Goal: Information Seeking & Learning: Learn about a topic

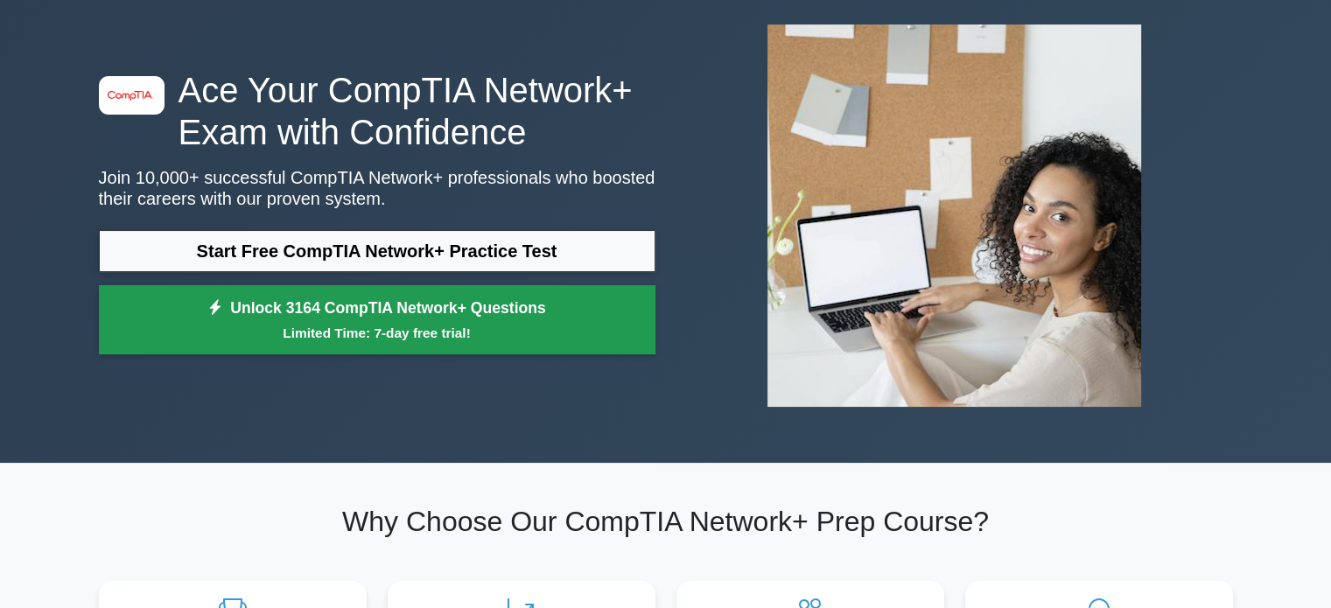
scroll to position [88, 0]
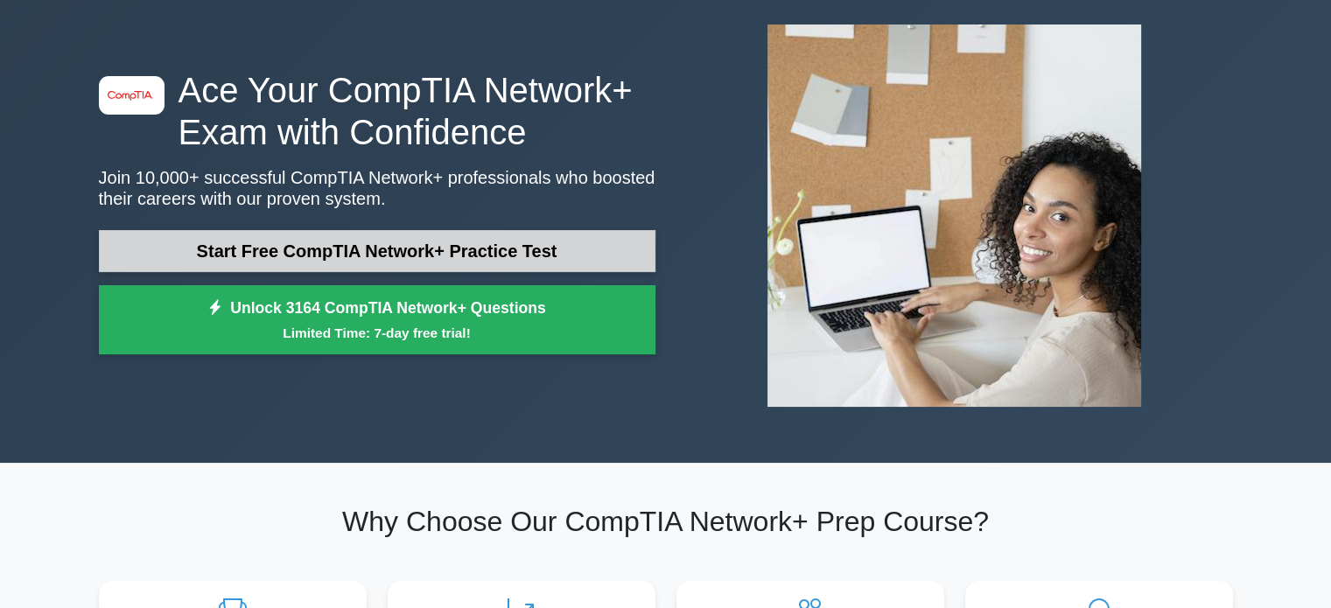
click at [431, 251] on link "Start Free CompTIA Network+ Practice Test" at bounding box center [377, 251] width 557 height 42
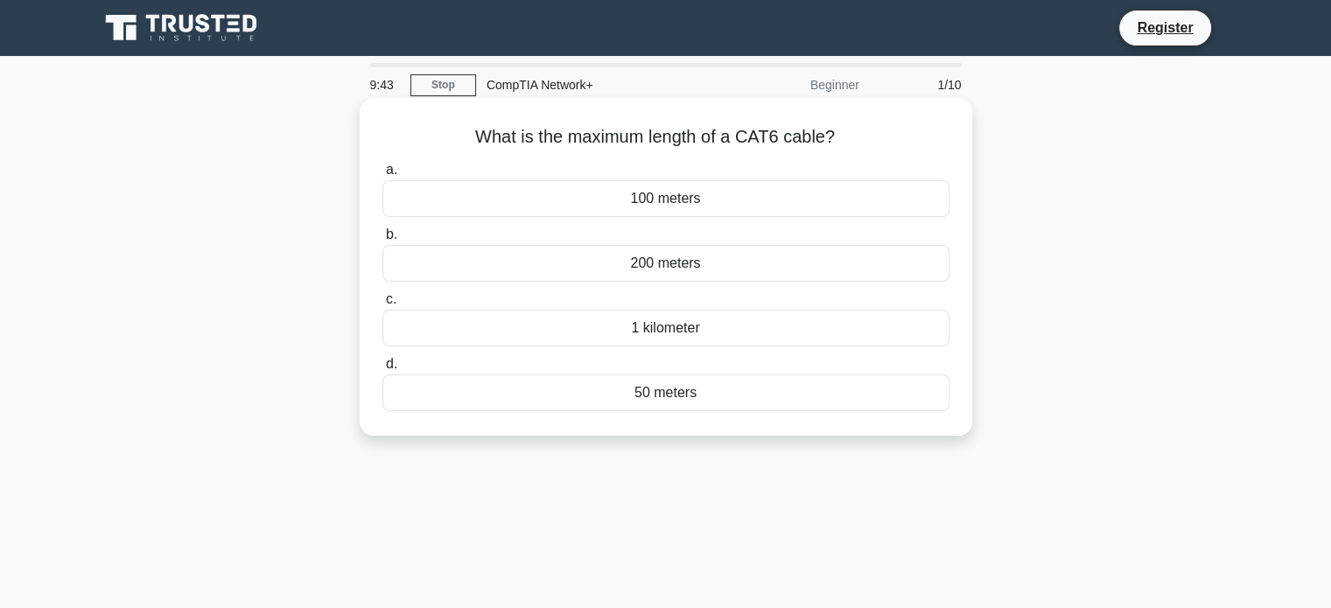
drag, startPoint x: 476, startPoint y: 137, endPoint x: 849, endPoint y: 140, distance: 372.9
click at [849, 140] on h5 "What is the maximum length of a CAT6 cable? .spinner_0XTQ{transform-origin:cent…" at bounding box center [666, 137] width 571 height 23
copy h5 "What is the maximum length of a CAT6 cable?"
click at [659, 199] on div "100 meters" at bounding box center [666, 198] width 567 height 37
click at [383, 176] on input "a. 100 meters" at bounding box center [383, 170] width 0 height 11
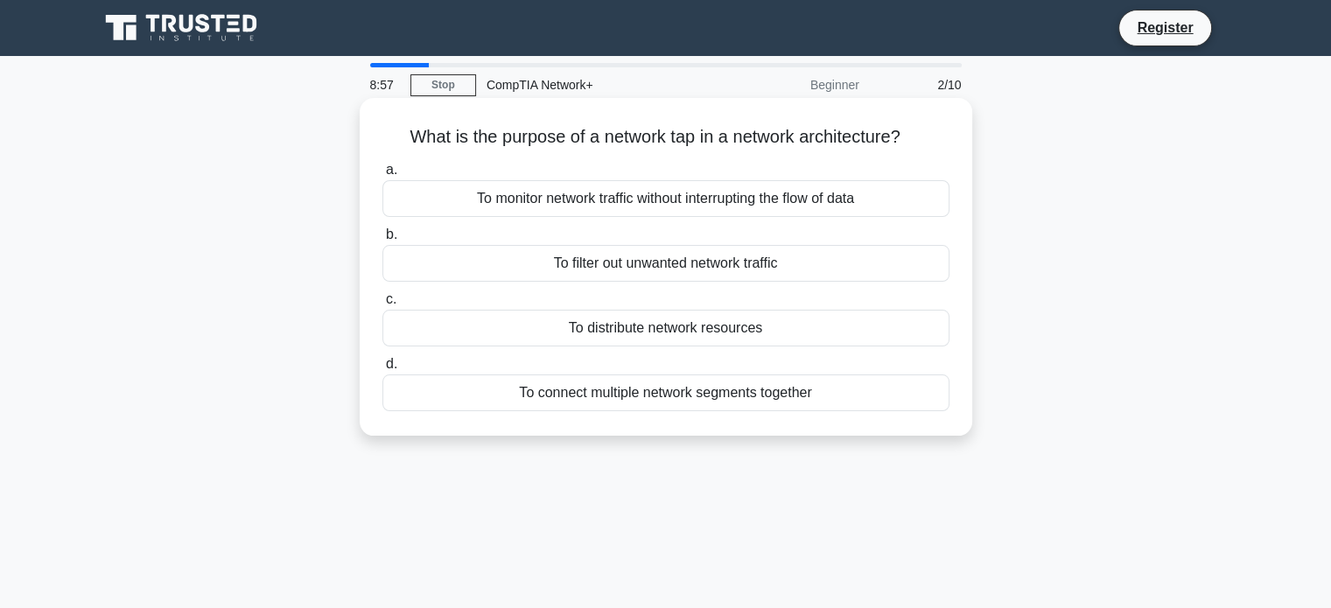
drag, startPoint x: 401, startPoint y: 132, endPoint x: 934, endPoint y: 128, distance: 533.1
click at [934, 128] on h5 "What is the purpose of a network tap in a network architecture? .spinner_0XTQ{t…" at bounding box center [666, 137] width 571 height 23
copy h5 "What is the purpose of a network tap in a network architecture?"
click at [689, 201] on div "To monitor network traffic without interrupting the flow of data" at bounding box center [666, 198] width 567 height 37
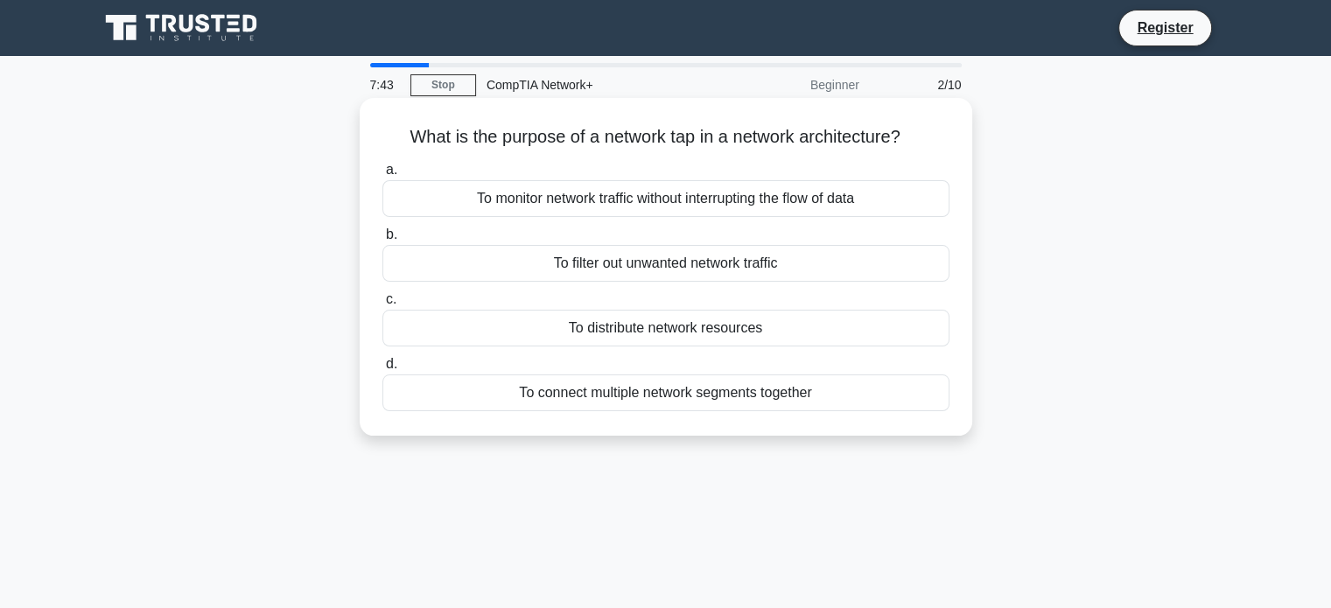
click at [383, 176] on input "a. To monitor network traffic without interrupting the flow of data" at bounding box center [383, 170] width 0 height 11
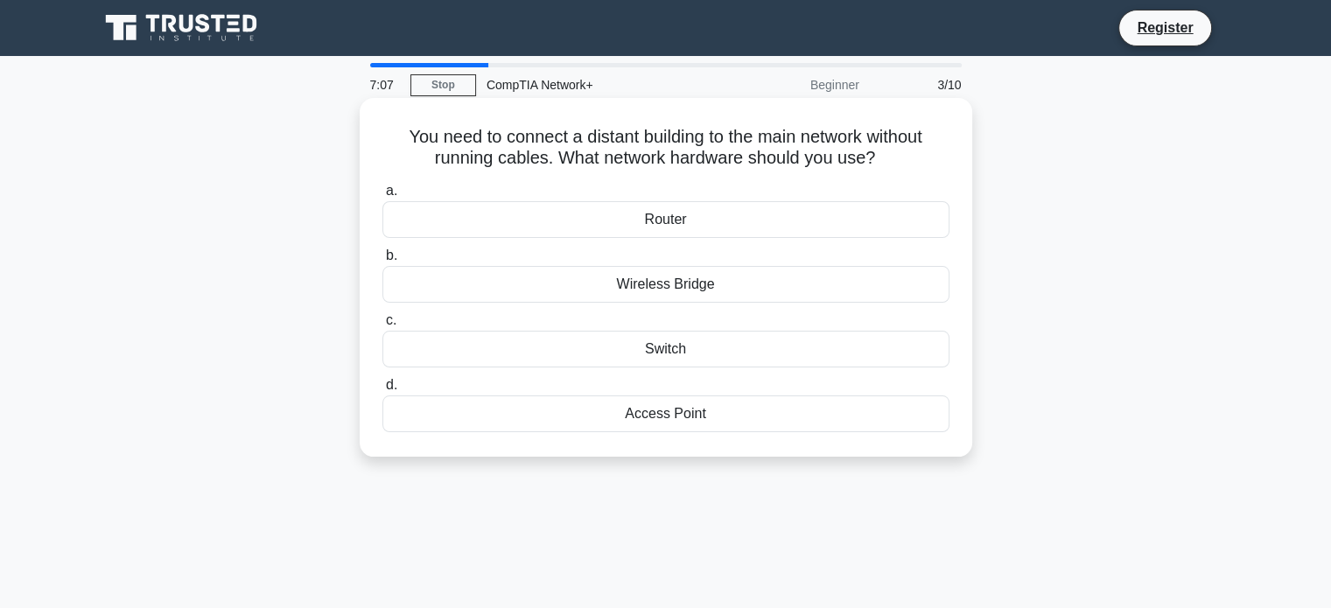
drag, startPoint x: 400, startPoint y: 130, endPoint x: 920, endPoint y: 153, distance: 520.5
click at [920, 153] on h5 "You need to connect a distant building to the main network without running cabl…" at bounding box center [666, 148] width 571 height 44
copy h5 "ou need to connect a distant building to the main network without running cable…"
click at [663, 283] on div "Wireless Bridge" at bounding box center [666, 284] width 567 height 37
click at [383, 262] on input "b. Wireless Bridge" at bounding box center [383, 255] width 0 height 11
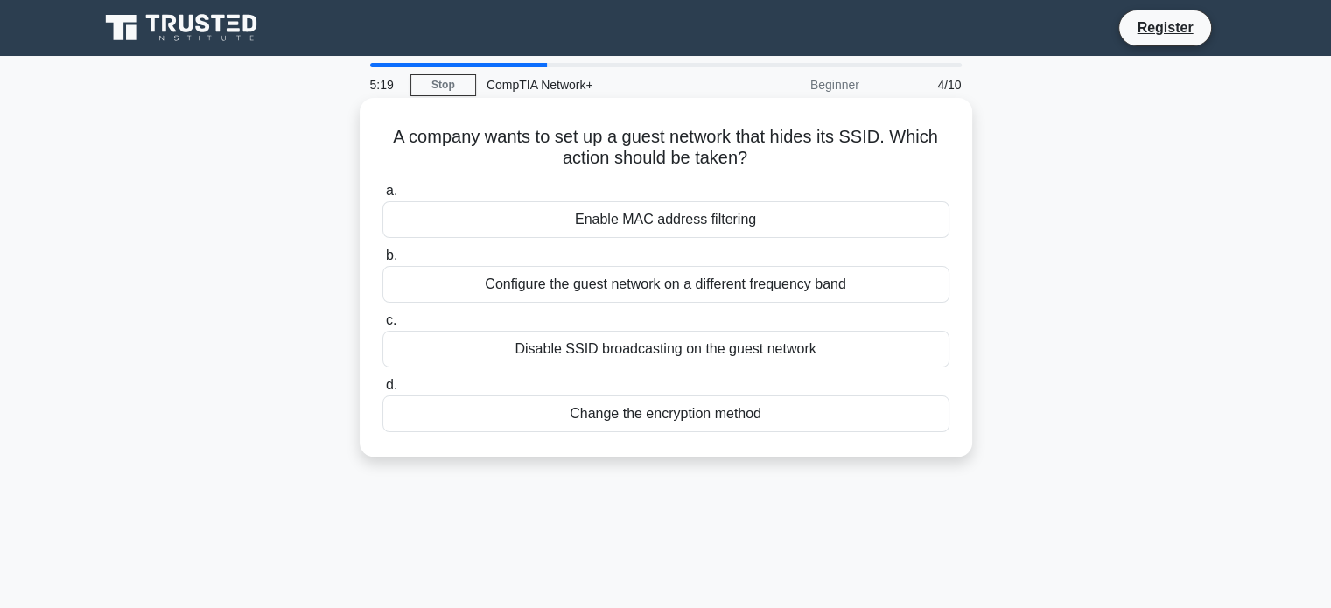
drag, startPoint x: 386, startPoint y: 143, endPoint x: 765, endPoint y: 164, distance: 379.6
click at [765, 164] on h5 "A company wants to set up a guest network that hides its SSID. Which action sho…" at bounding box center [666, 148] width 571 height 44
copy h5 "A company wants to set up a guest network that hides its SSID. Which action sho…"
click at [684, 347] on div "Disable SSID broadcasting on the guest network" at bounding box center [666, 349] width 567 height 37
click at [383, 326] on input "c. Disable SSID broadcasting on the guest network" at bounding box center [383, 320] width 0 height 11
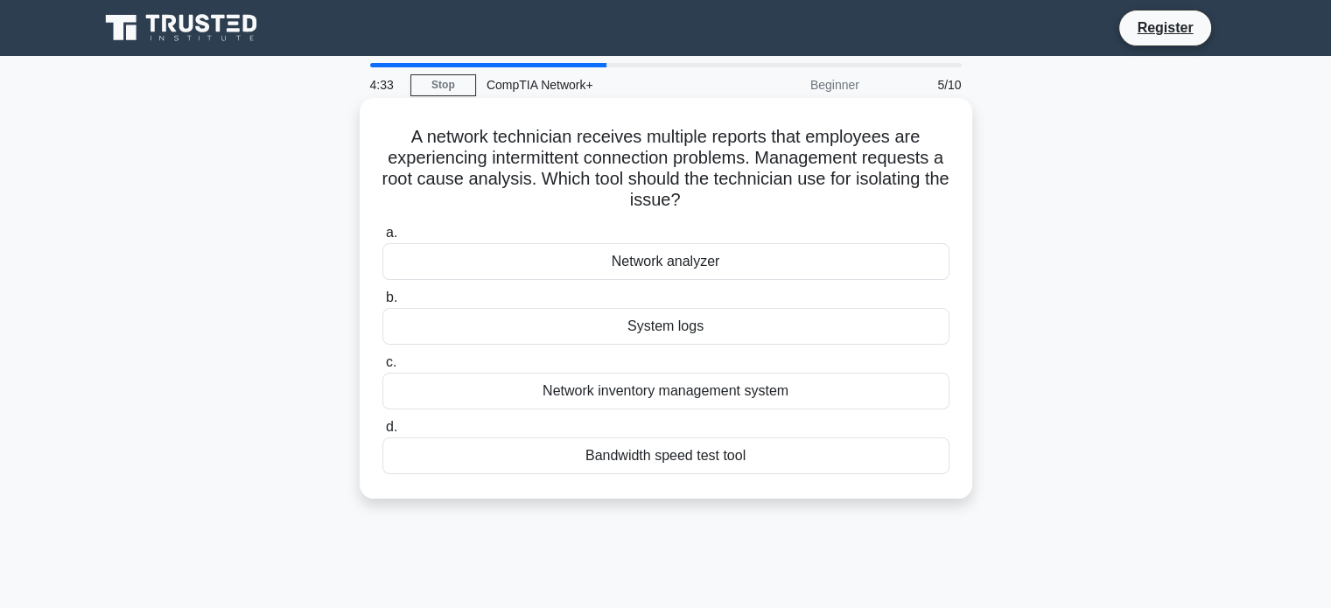
drag, startPoint x: 403, startPoint y: 136, endPoint x: 743, endPoint y: 201, distance: 346.8
click at [743, 201] on h5 "A network technician receives multiple reports that employees are experiencing …" at bounding box center [666, 169] width 571 height 86
copy h5 "A network technician receives multiple reports that employees are experiencing …"
click at [668, 264] on div "Network analyzer" at bounding box center [666, 261] width 567 height 37
click at [383, 239] on input "a. Network analyzer" at bounding box center [383, 233] width 0 height 11
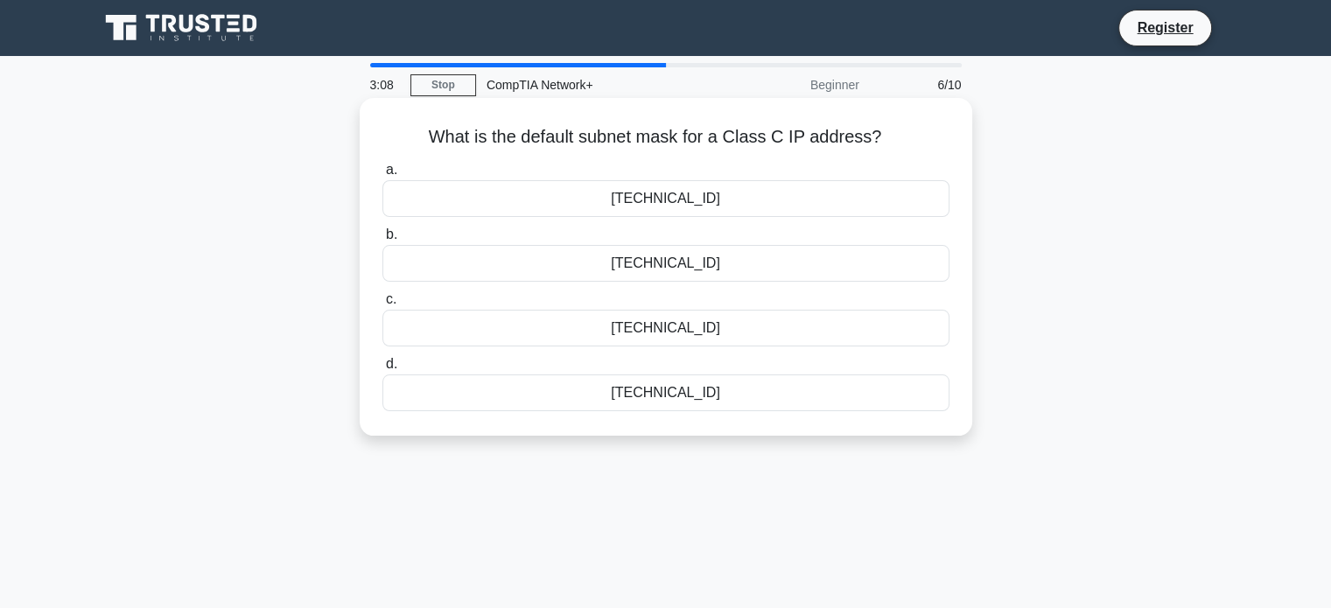
drag, startPoint x: 431, startPoint y: 133, endPoint x: 915, endPoint y: 133, distance: 484.1
click at [915, 133] on h5 "What is the default subnet mask for a Class C IP address? .spinner_0XTQ{transfo…" at bounding box center [666, 137] width 571 height 23
copy h5 "What is the default subnet mask for a Class C IP address?"
click at [678, 260] on div "255.255.255.0" at bounding box center [666, 263] width 567 height 37
click at [383, 241] on input "b. 255.255.255.0" at bounding box center [383, 234] width 0 height 11
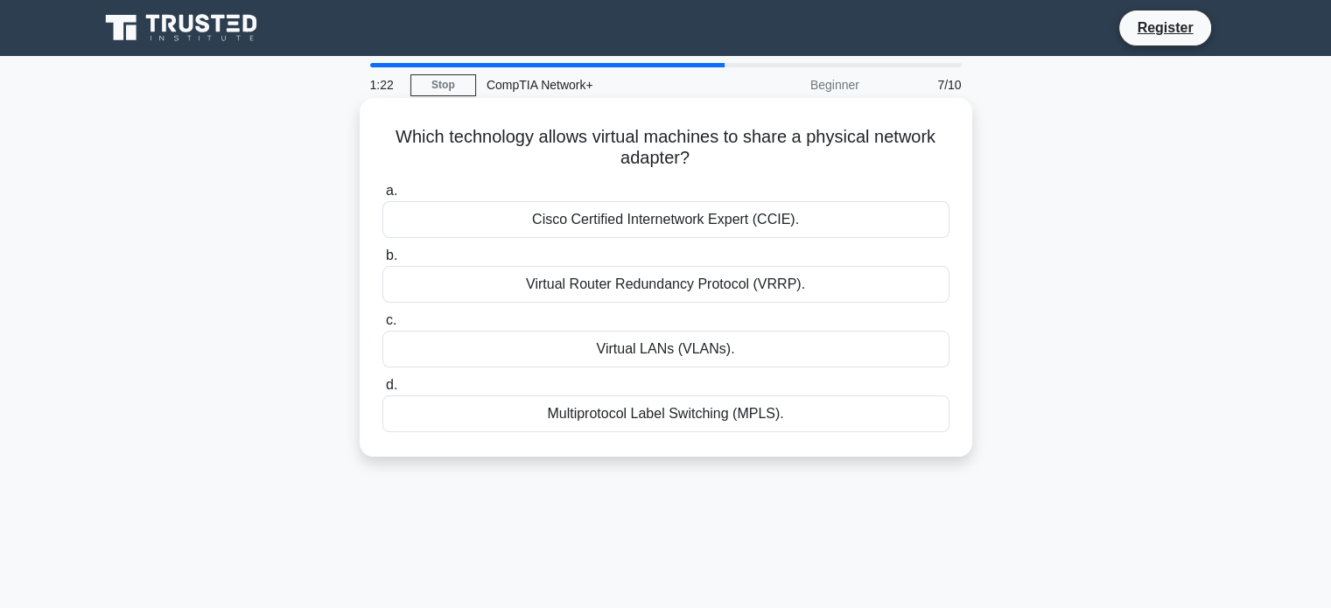
drag, startPoint x: 391, startPoint y: 137, endPoint x: 945, endPoint y: 154, distance: 554.3
click at [945, 154] on h5 "Which technology allows virtual machines to share a physical network adapter? .…" at bounding box center [666, 148] width 571 height 44
click at [406, 161] on h5 "Which technology allows virtual machines to share a physical network adapter? .…" at bounding box center [666, 148] width 571 height 44
click at [385, 132] on h5 "Which technology allows virtual machines to share a physical network adapter? .…" at bounding box center [666, 148] width 571 height 44
drag, startPoint x: 390, startPoint y: 136, endPoint x: 731, endPoint y: 157, distance: 341.1
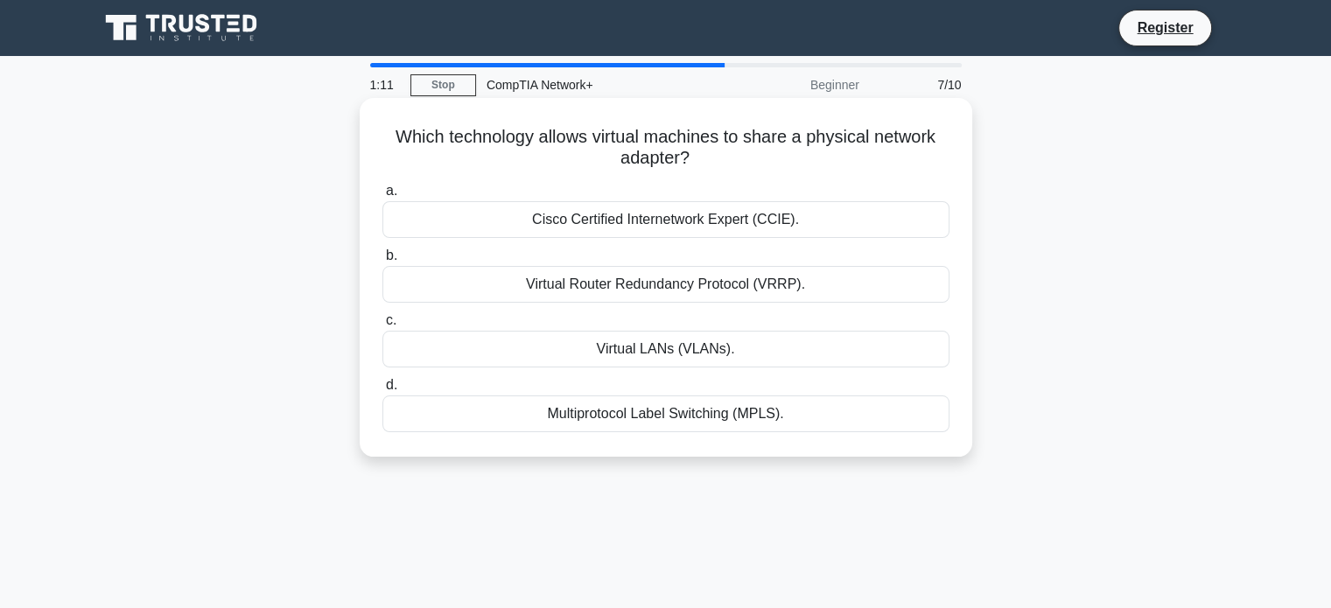
click at [731, 157] on h5 "Which technology allows virtual machines to share a physical network adapter? .…" at bounding box center [666, 148] width 571 height 44
copy h5 "Which technology allows virtual machines to share a physical network adapter?"
click at [706, 348] on div "Virtual LANs (VLANs)." at bounding box center [666, 349] width 567 height 37
click at [383, 326] on input "c. Virtual LANs (VLANs)." at bounding box center [383, 320] width 0 height 11
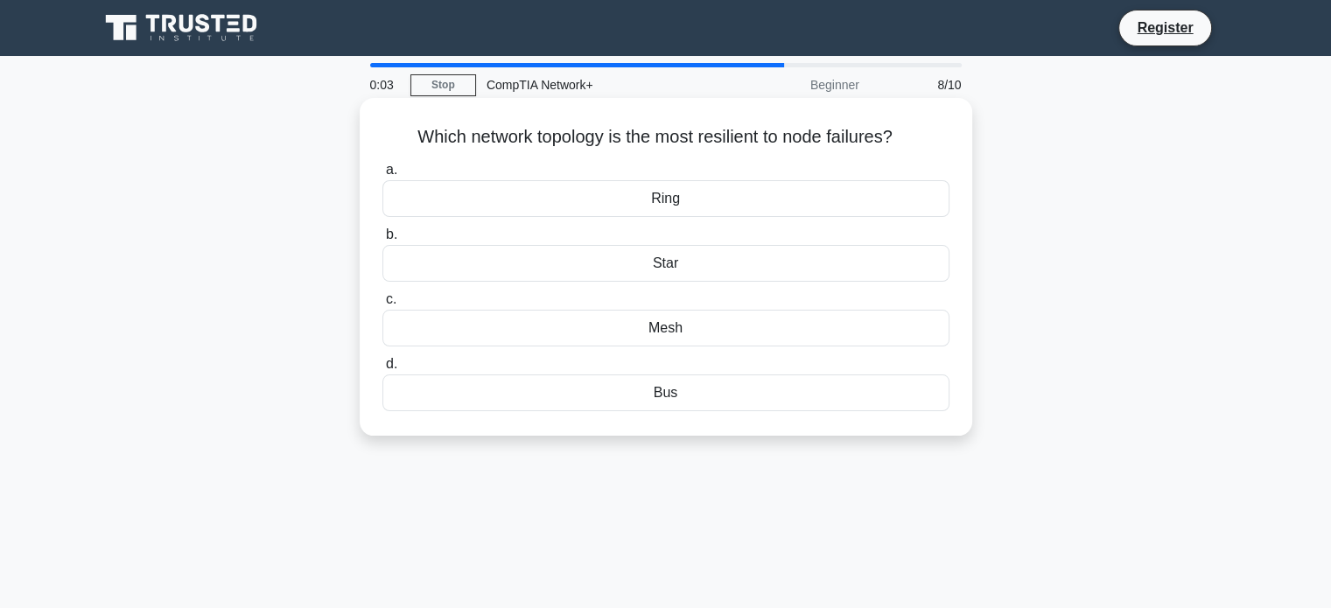
click at [654, 259] on div "Star" at bounding box center [666, 263] width 567 height 37
click at [383, 241] on input "b. Star" at bounding box center [383, 234] width 0 height 11
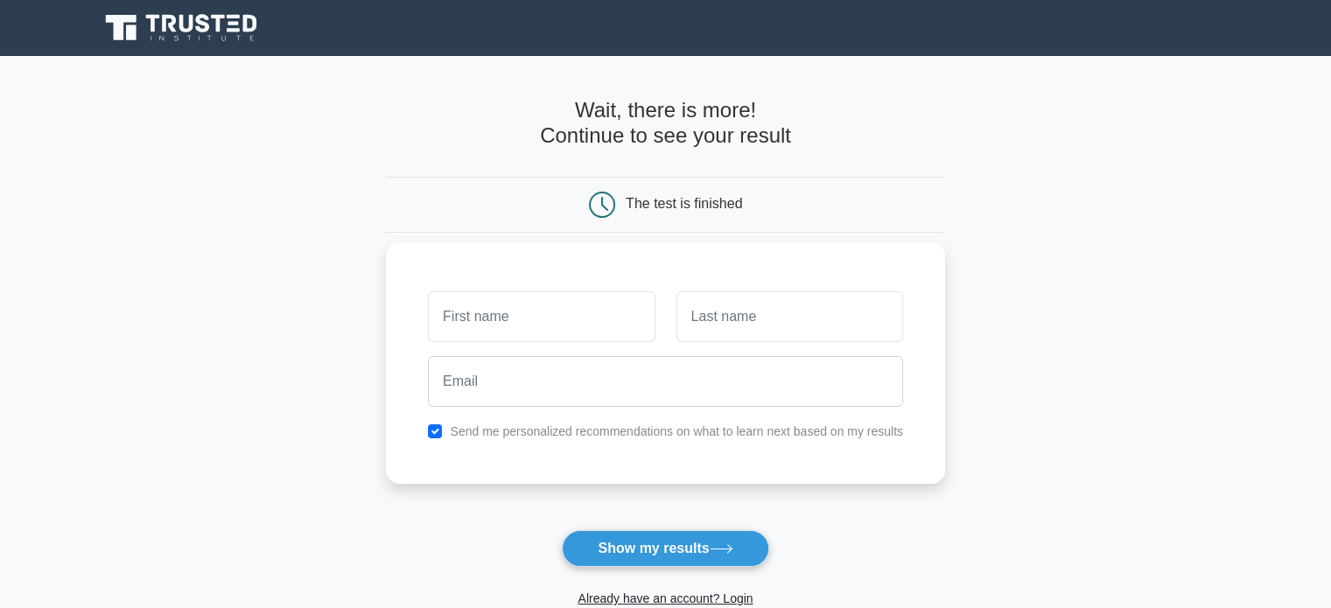
click at [491, 313] on input "text" at bounding box center [541, 316] width 227 height 51
type input "Szabolcs"
type input "Szoverfi"
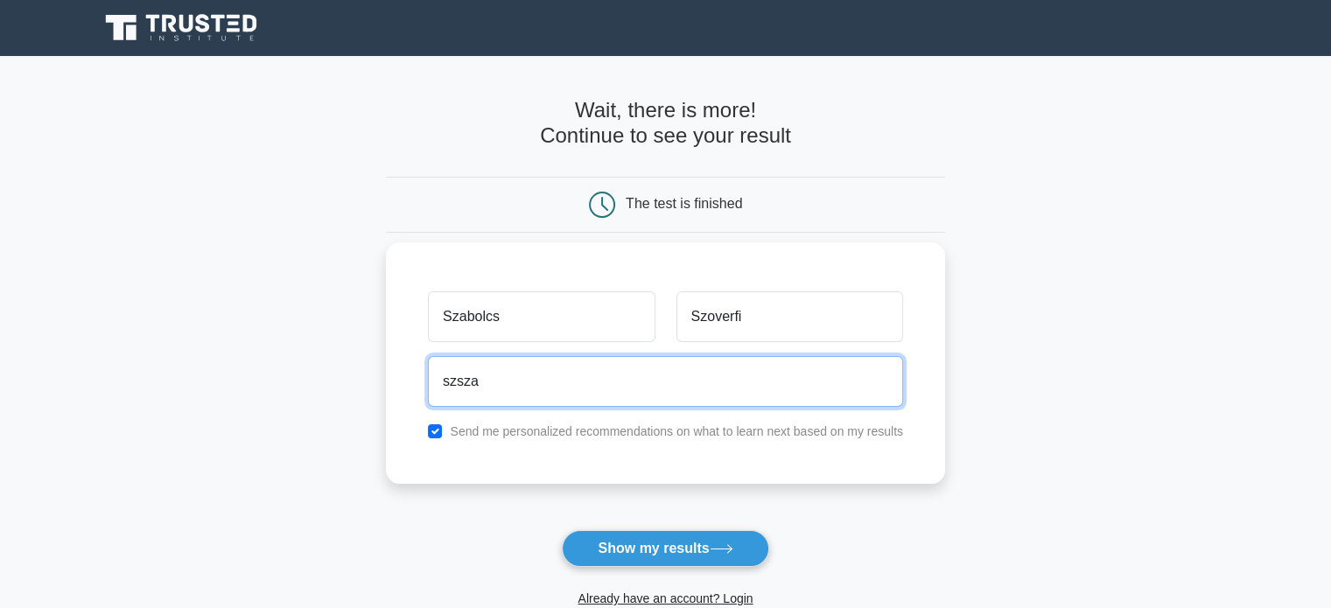
type input "szszabi81@gmail.com"
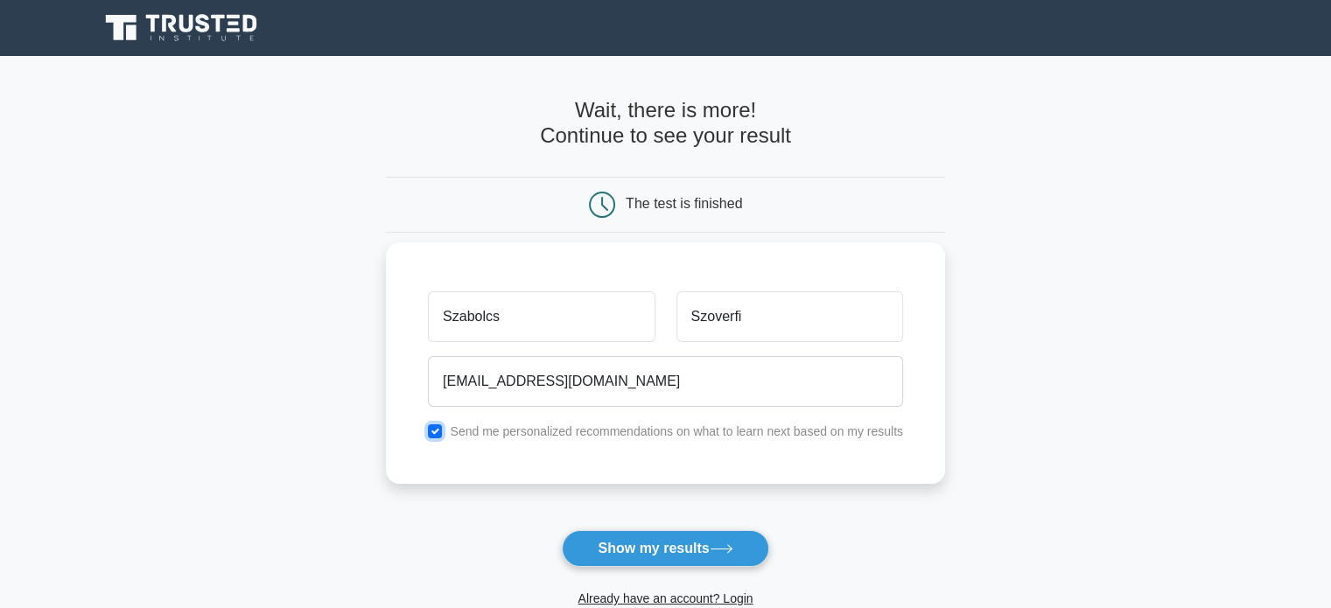
click at [437, 429] on input "checkbox" at bounding box center [435, 432] width 14 height 14
checkbox input "false"
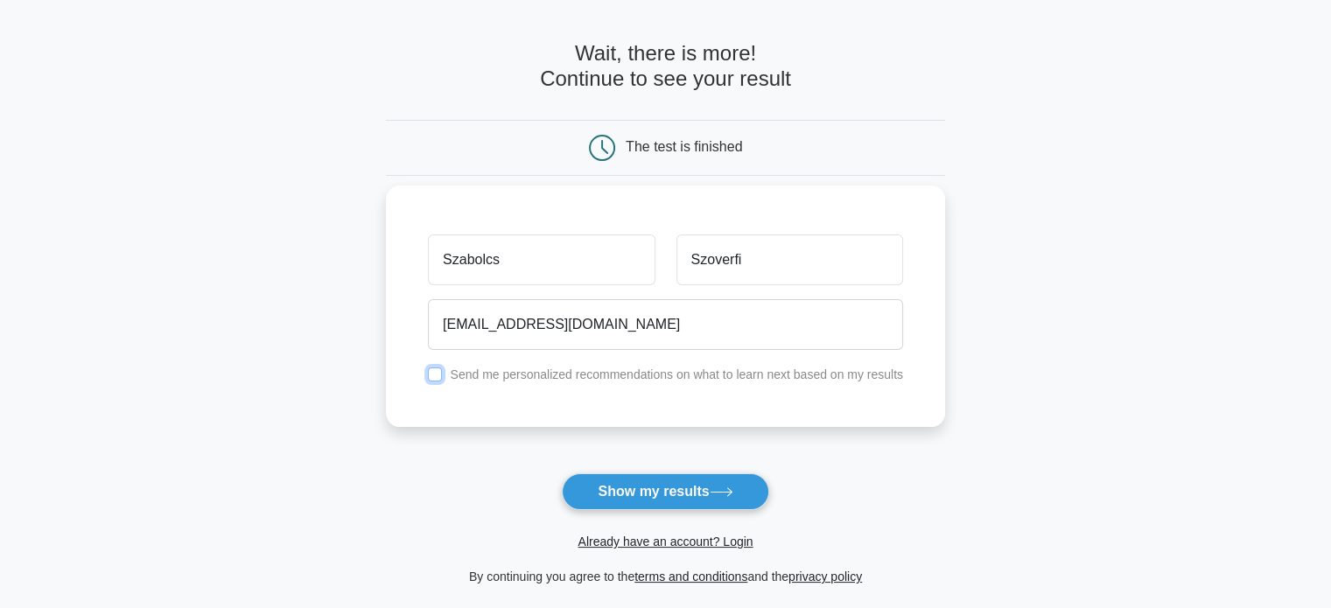
scroll to position [175, 0]
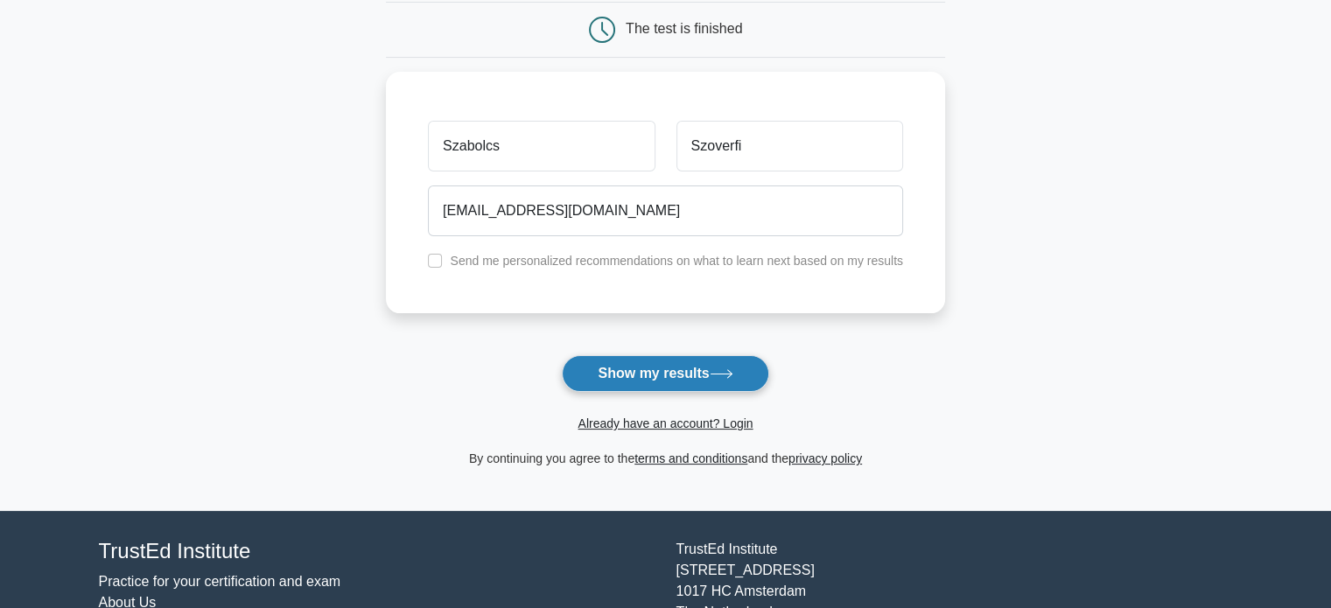
click at [669, 377] on button "Show my results" at bounding box center [665, 373] width 207 height 37
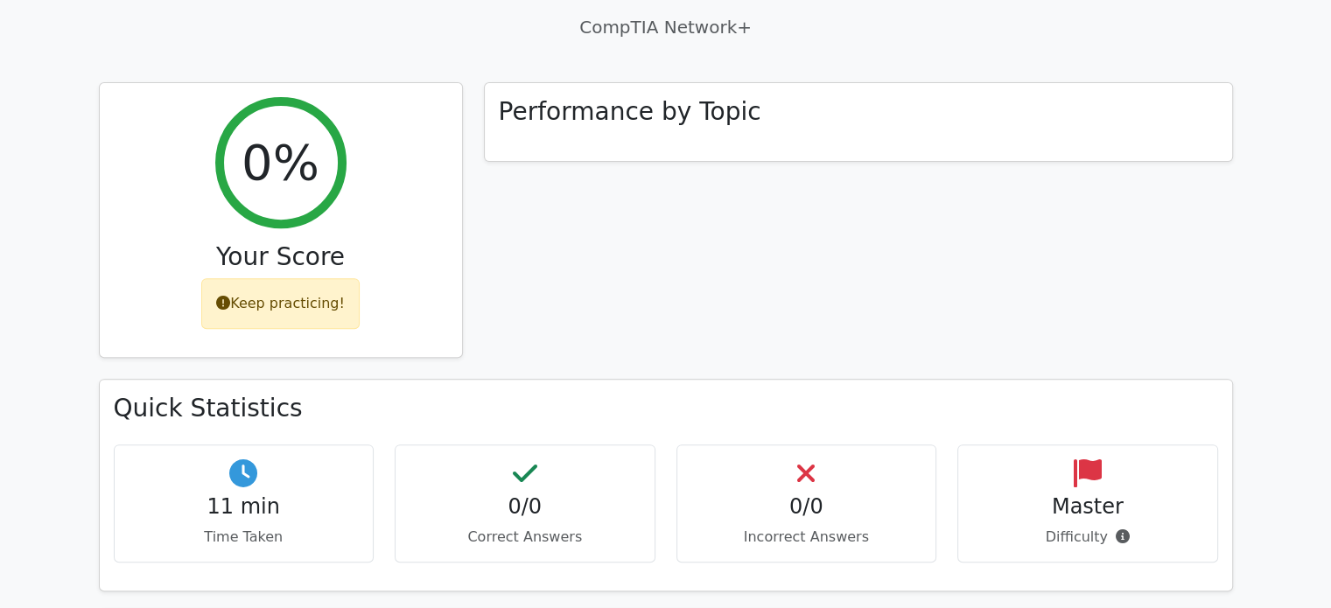
scroll to position [613, 0]
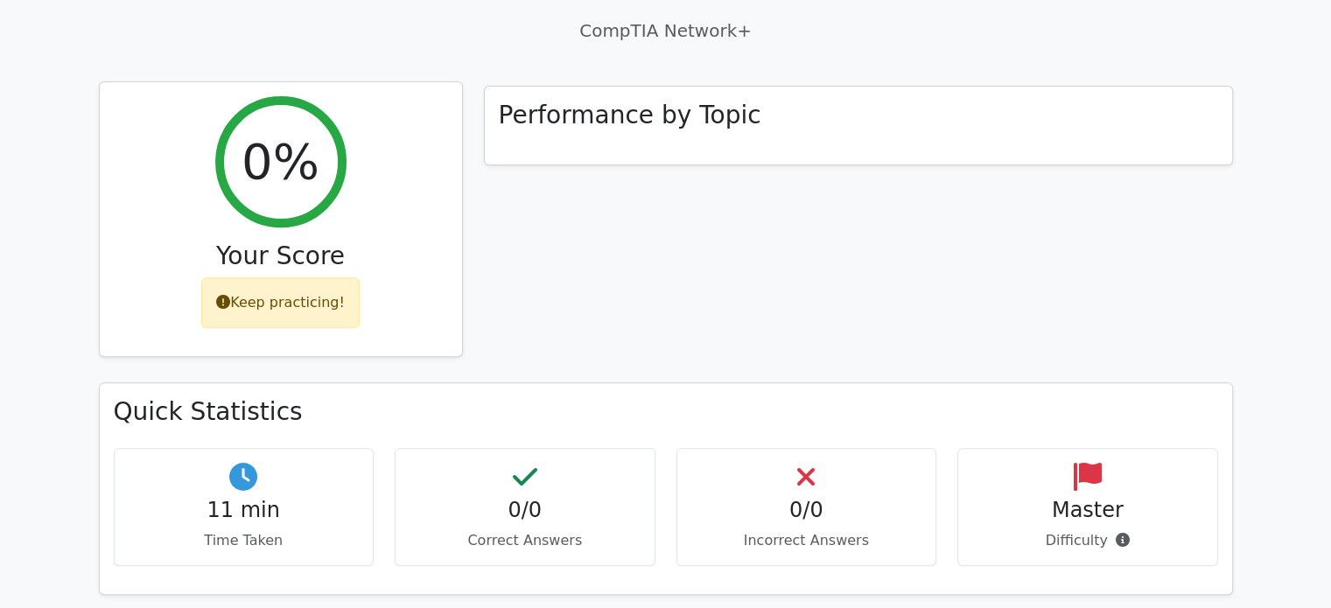
click at [294, 277] on div "Keep practicing!" at bounding box center [280, 302] width 158 height 51
click at [263, 137] on div "0%" at bounding box center [280, 161] width 131 height 131
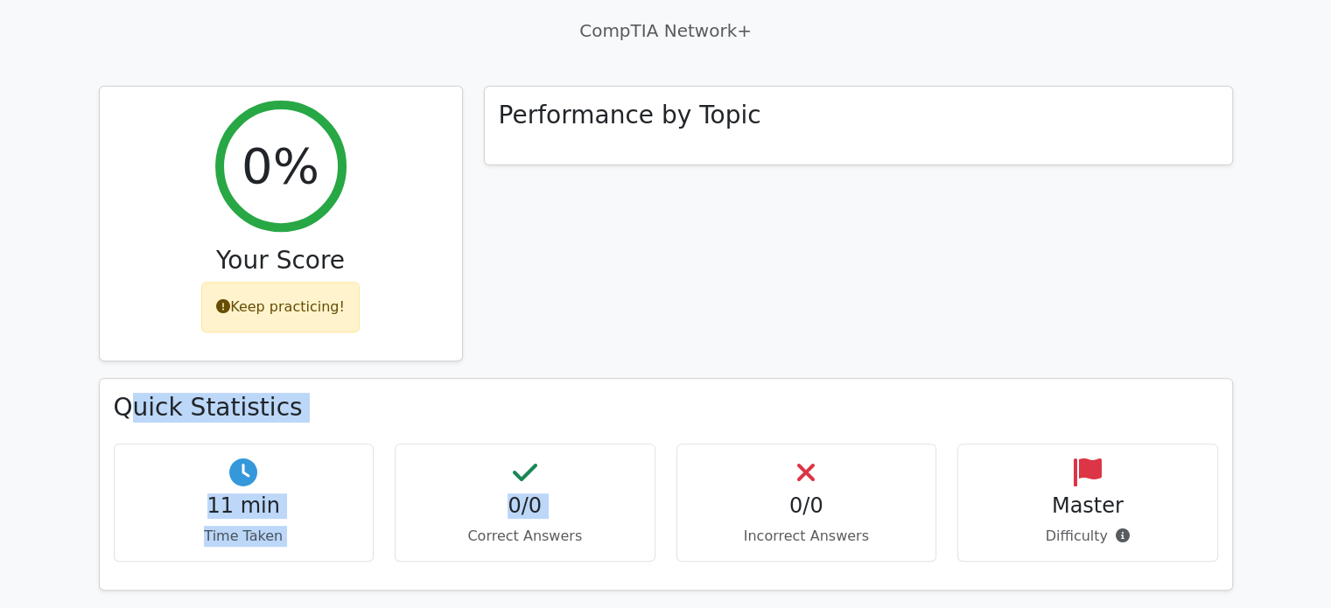
drag, startPoint x: 123, startPoint y: 346, endPoint x: 436, endPoint y: 466, distance: 334.7
click at [436, 466] on div "Quick Statistics 11 min Time Taken 0/0 Correct Answers 0/0 Incorrect Answers Ma…" at bounding box center [666, 484] width 1133 height 210
click at [436, 526] on p "Correct Answers" at bounding box center [525, 536] width 231 height 21
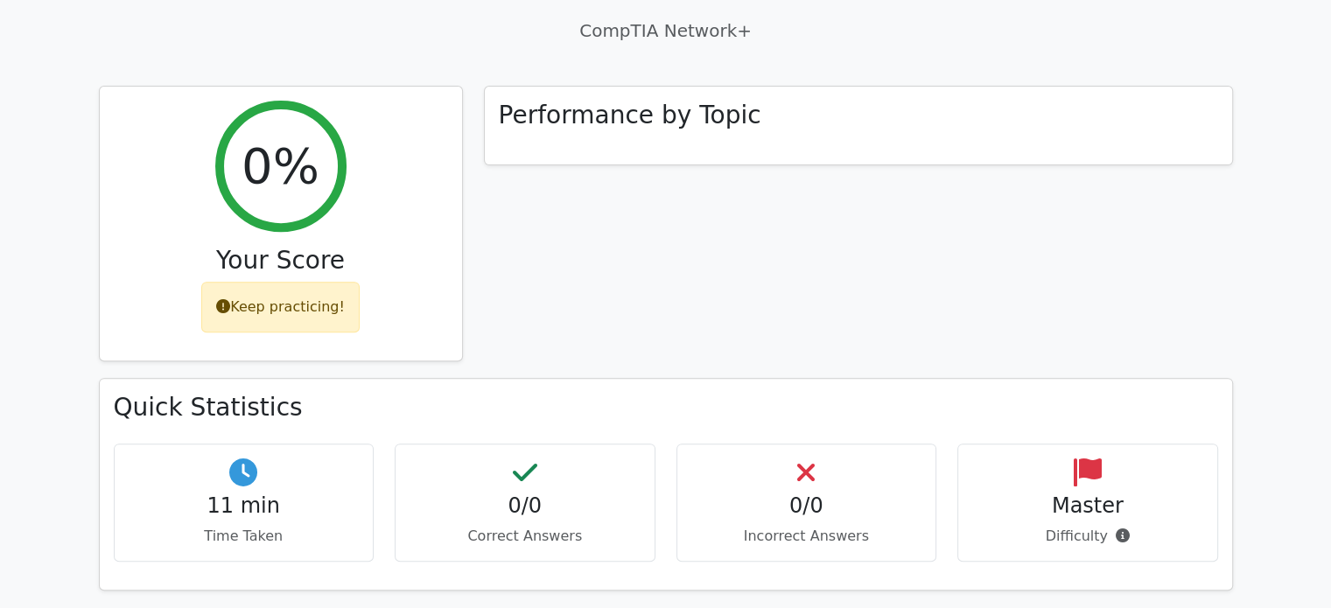
click at [329, 526] on p "Time Taken" at bounding box center [244, 536] width 231 height 21
drag, startPoint x: 492, startPoint y: 432, endPoint x: 1214, endPoint y: 422, distance: 722.2
click at [1214, 444] on div "11 min Time Taken 0/0 Correct Answers 0/0 Incorrect Answers Master" at bounding box center [666, 510] width 1126 height 132
drag, startPoint x: 1194, startPoint y: 441, endPoint x: 1169, endPoint y: 460, distance: 30.6
click at [1192, 494] on h4 "Master" at bounding box center [1087, 506] width 231 height 25
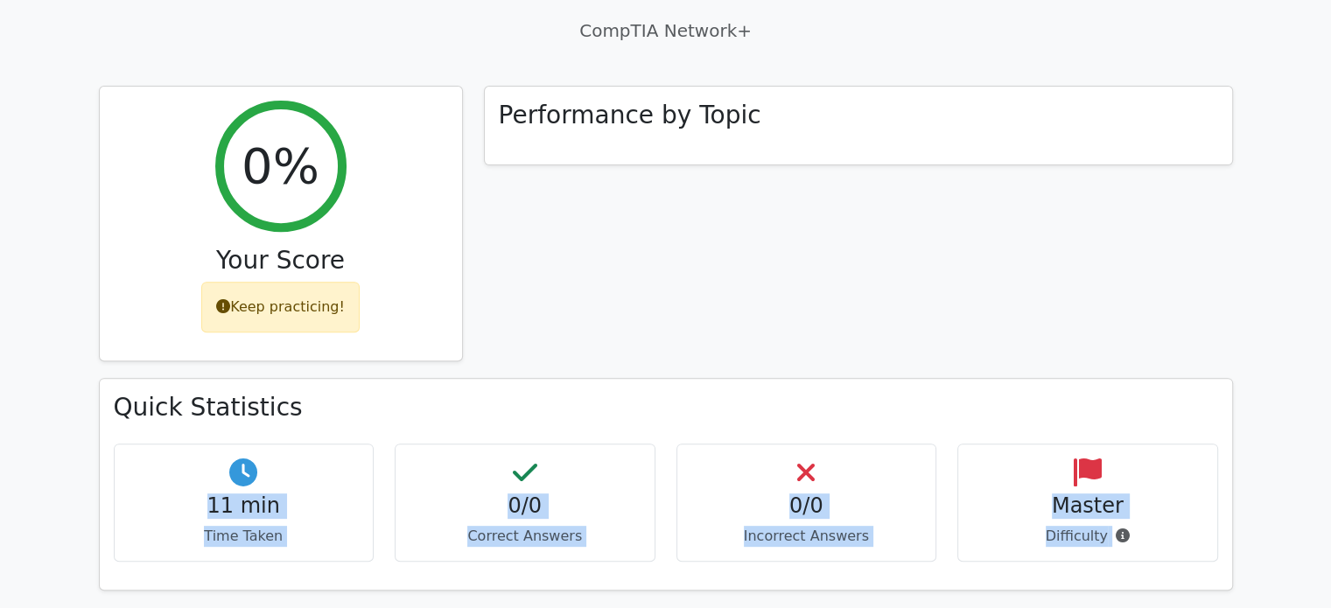
drag, startPoint x: 1150, startPoint y: 475, endPoint x: 137, endPoint y: 431, distance: 1014.6
click at [137, 444] on div "11 min Time Taken 0/0 Correct Answers 0/0 Incorrect Answers Master" at bounding box center [666, 510] width 1126 height 132
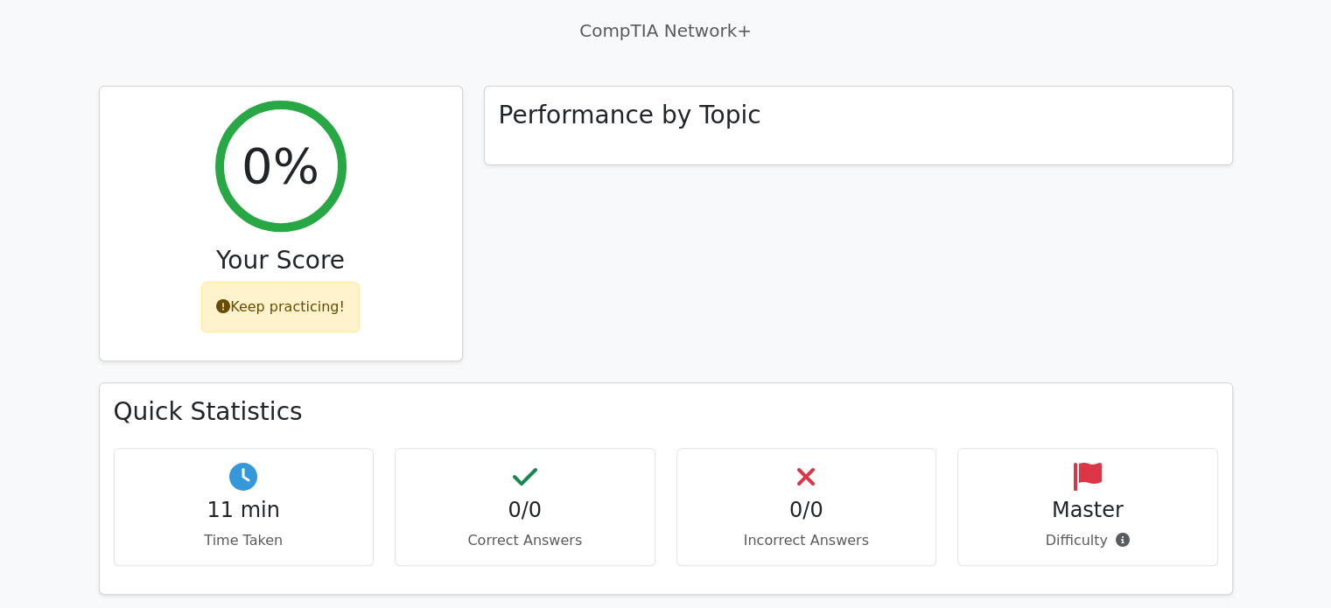
click at [742, 260] on div "Performance by Topic" at bounding box center [859, 235] width 770 height 298
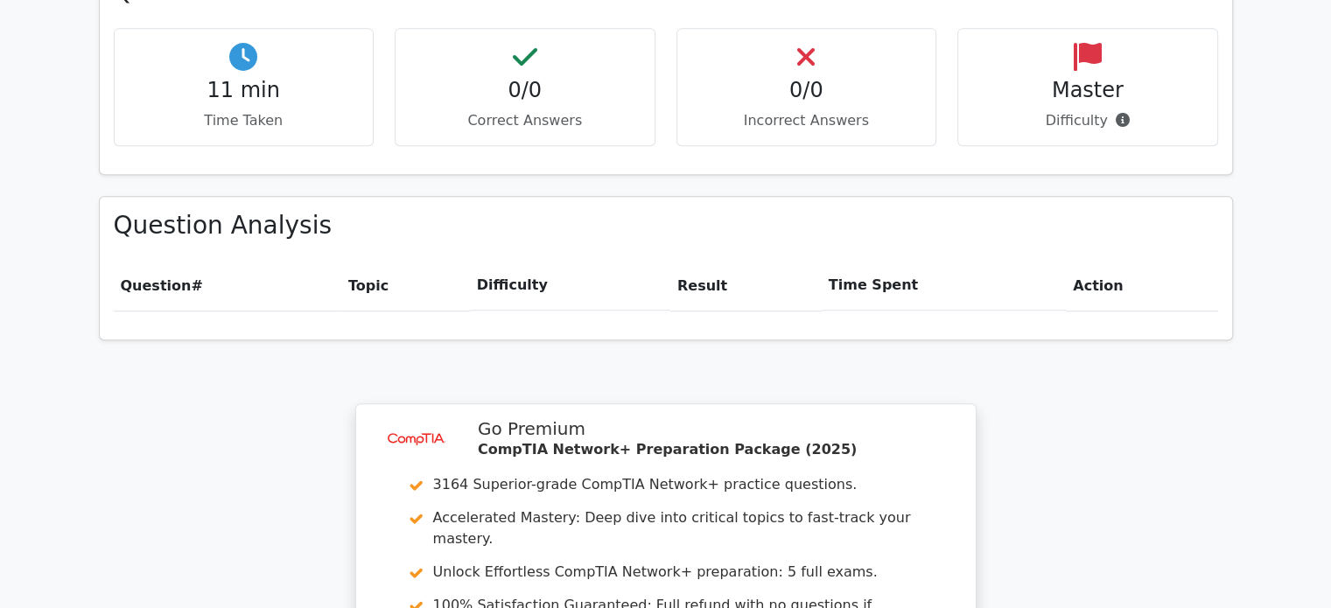
scroll to position [1029, 0]
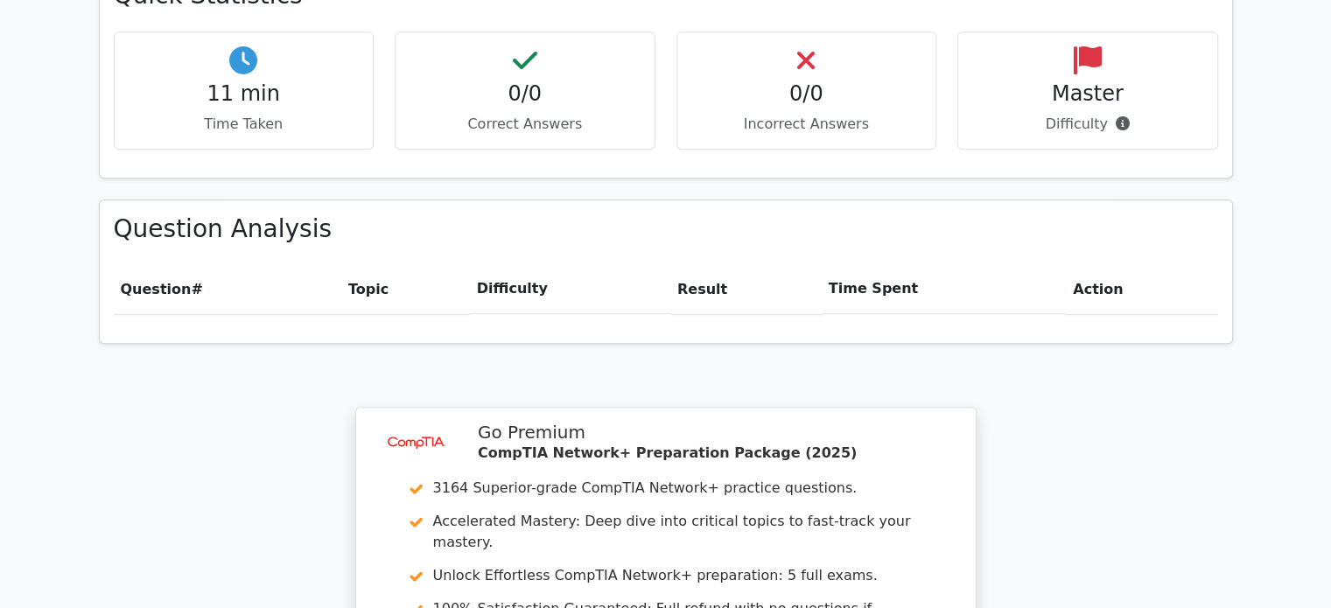
click at [1139, 367] on div "Your Test Results CompTIA Network+ 0% Your Score Keep practicing! Performance b…" at bounding box center [665, 226] width 1155 height 1483
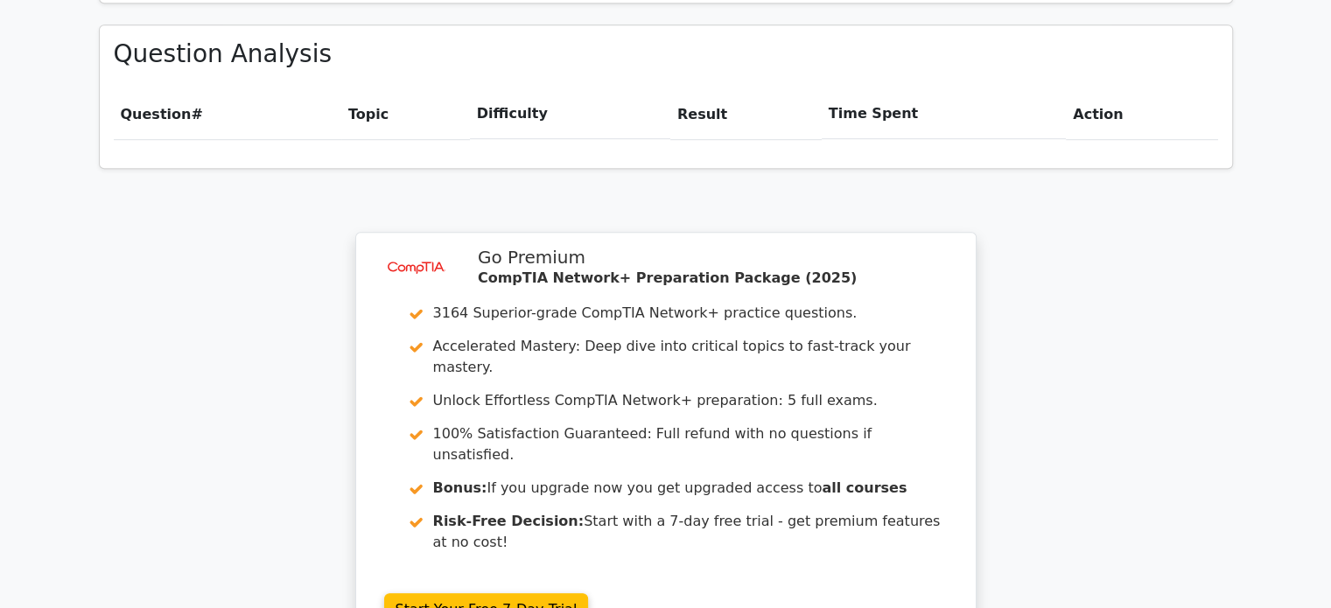
scroll to position [1380, 0]
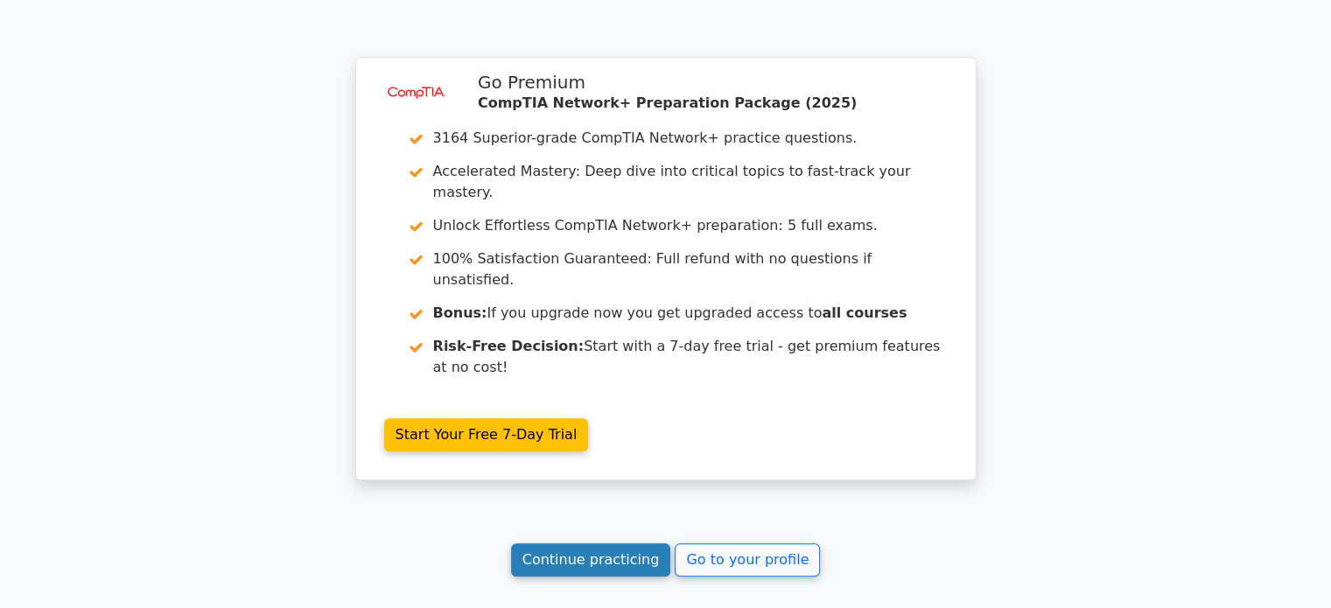
click at [595, 544] on link "Continue practicing" at bounding box center [591, 560] width 160 height 33
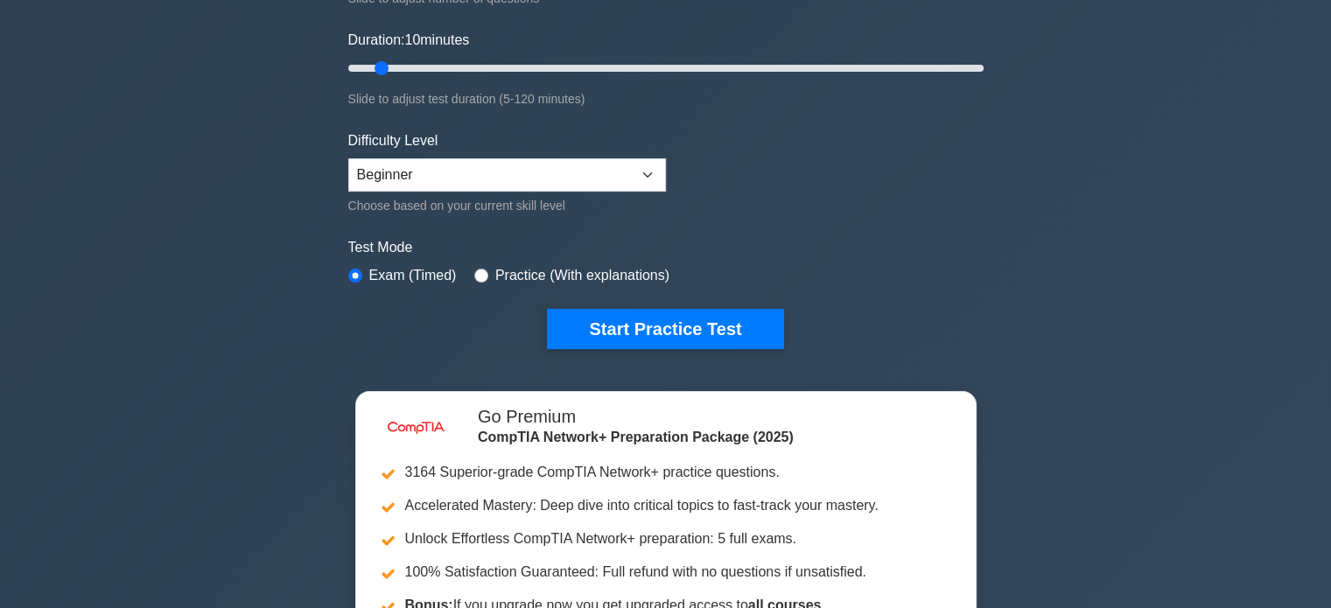
scroll to position [350, 0]
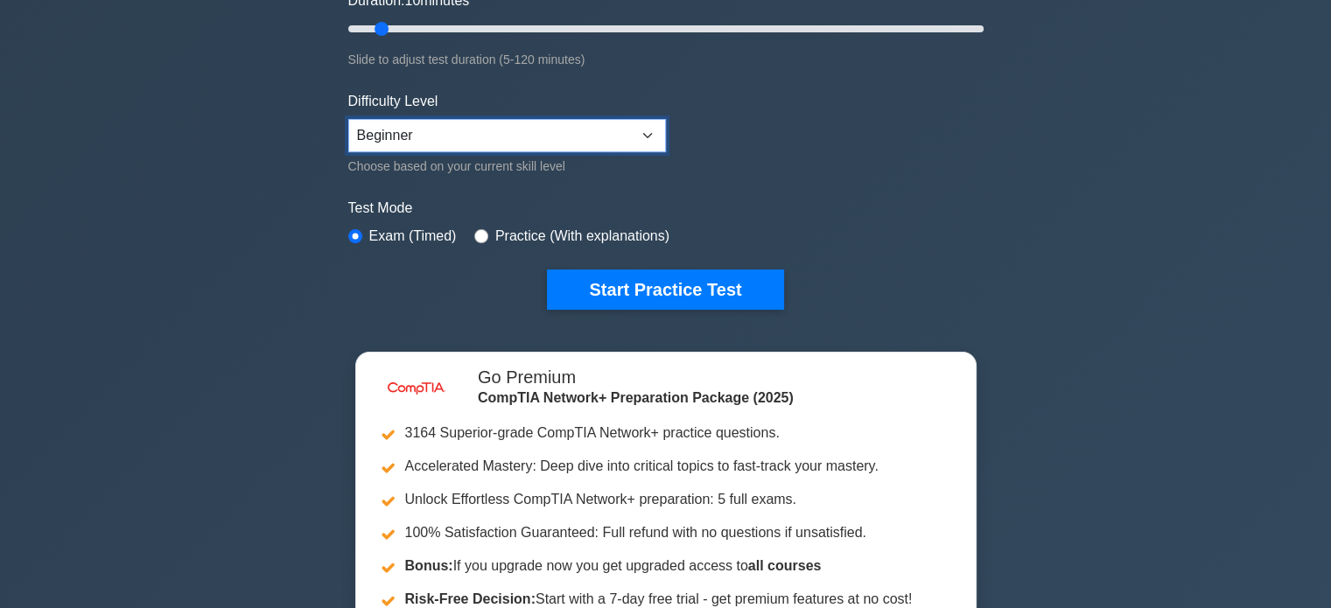
click at [645, 127] on select "Beginner Intermediate Expert" at bounding box center [507, 135] width 318 height 33
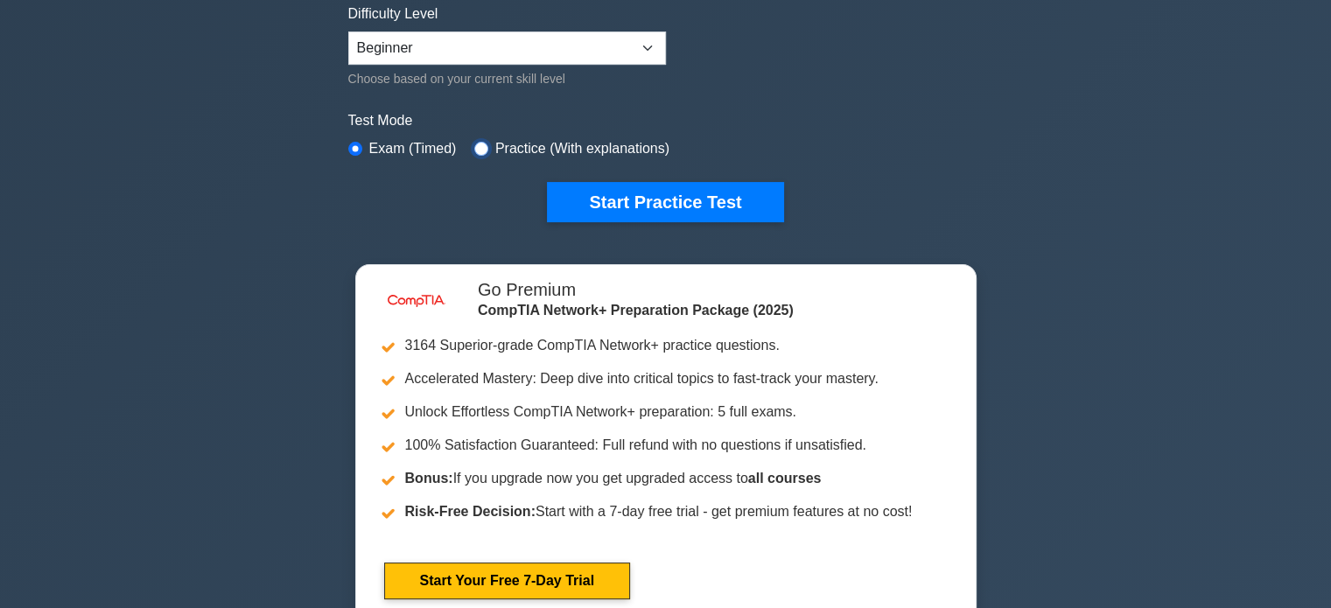
click at [478, 147] on input "radio" at bounding box center [481, 149] width 14 height 14
radio input "true"
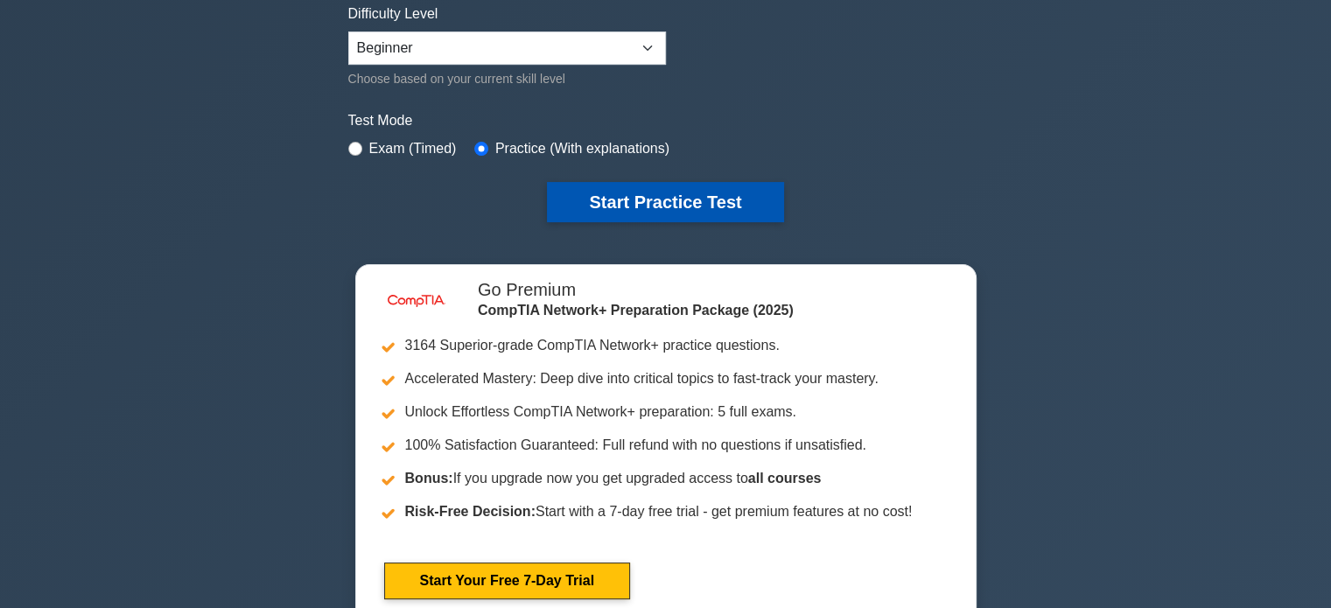
click at [630, 191] on button "Start Practice Test" at bounding box center [665, 202] width 236 height 40
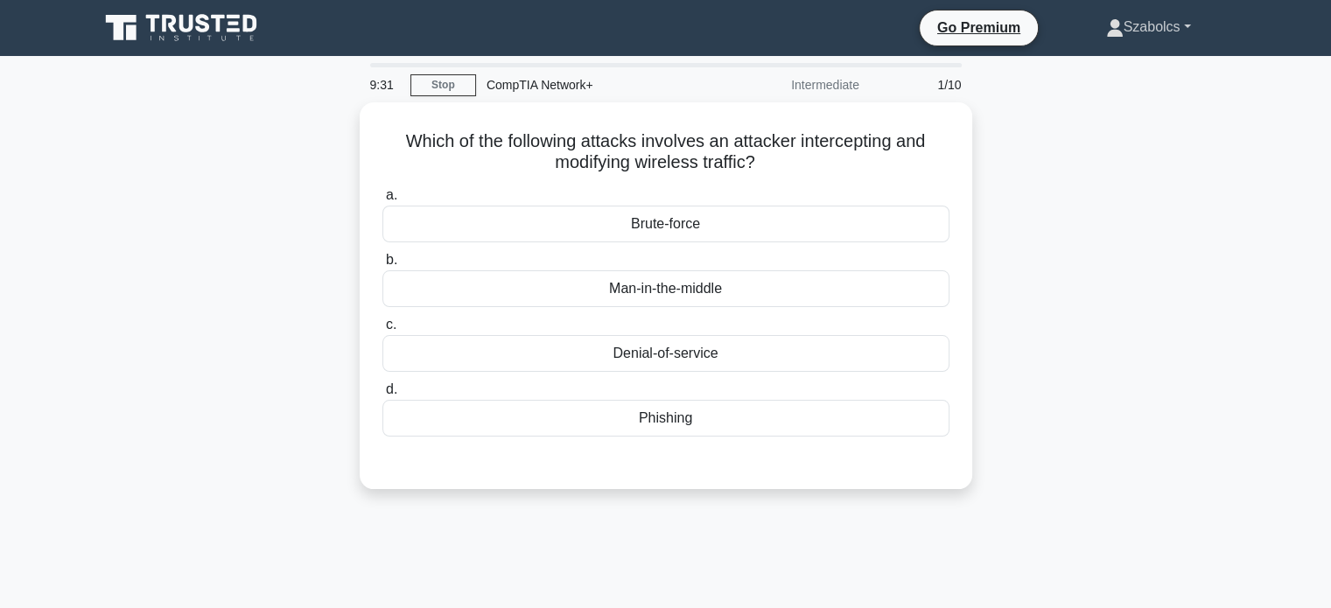
click at [1185, 27] on link "Szabolcs" at bounding box center [1148, 27] width 169 height 35
click at [1134, 244] on div "Which of the following attacks involves an attacker intercepting and modifying …" at bounding box center [665, 306] width 1155 height 408
click at [1138, 220] on div "Which of the following attacks involves an attacker intercepting and modifying …" at bounding box center [665, 306] width 1155 height 408
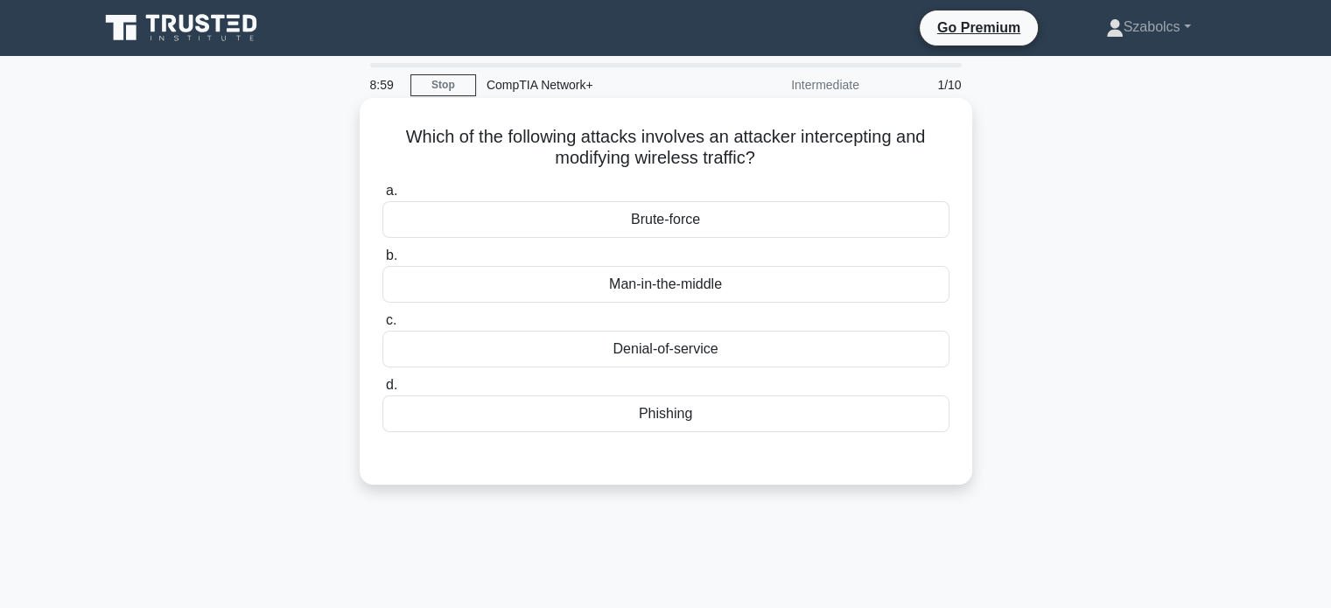
click at [670, 418] on div "Phishing" at bounding box center [666, 414] width 567 height 37
click at [383, 391] on input "d. [GEOGRAPHIC_DATA]" at bounding box center [383, 385] width 0 height 11
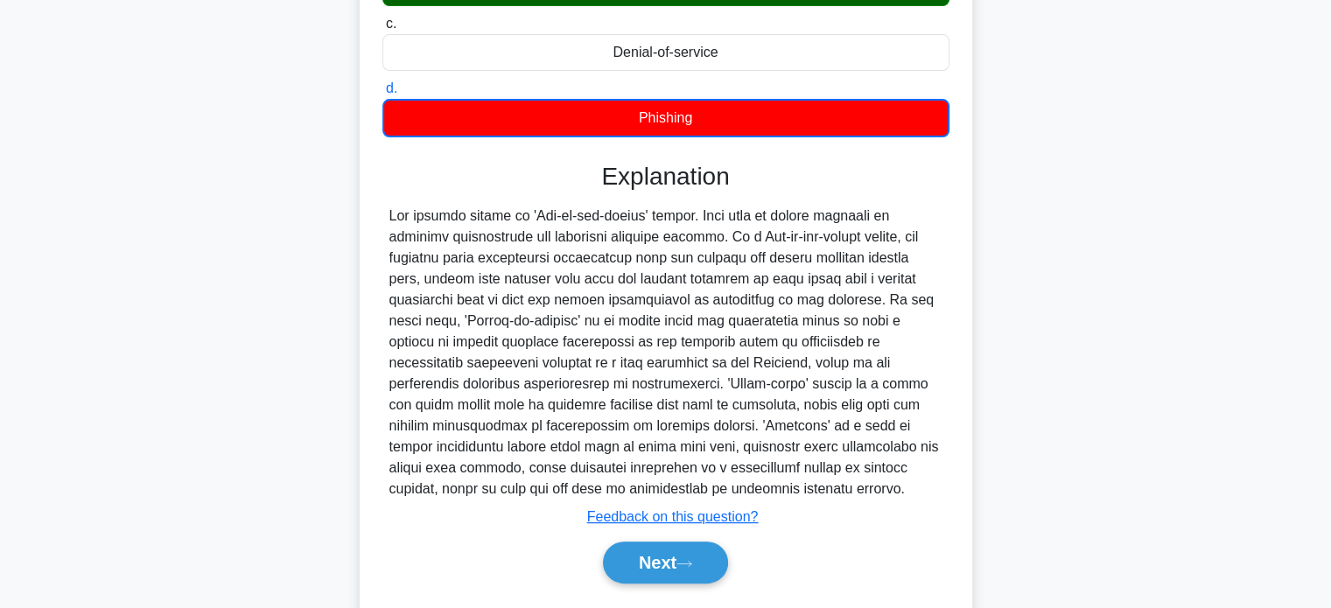
scroll to position [345, 0]
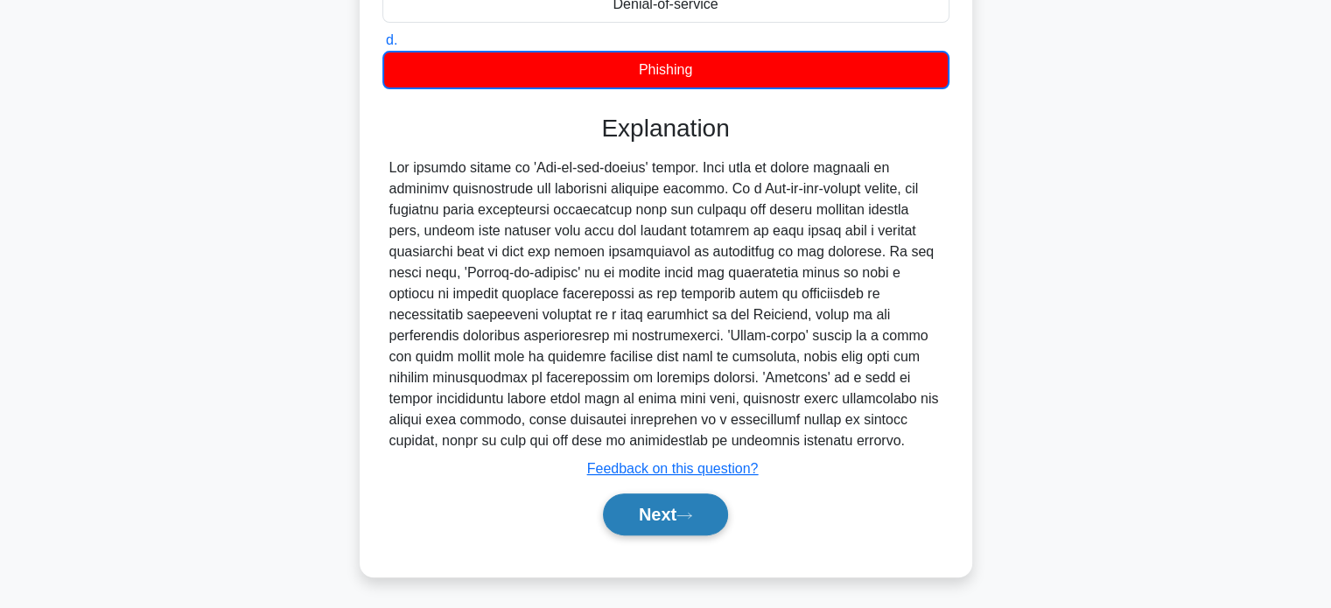
click at [707, 516] on button "Next" at bounding box center [665, 515] width 125 height 42
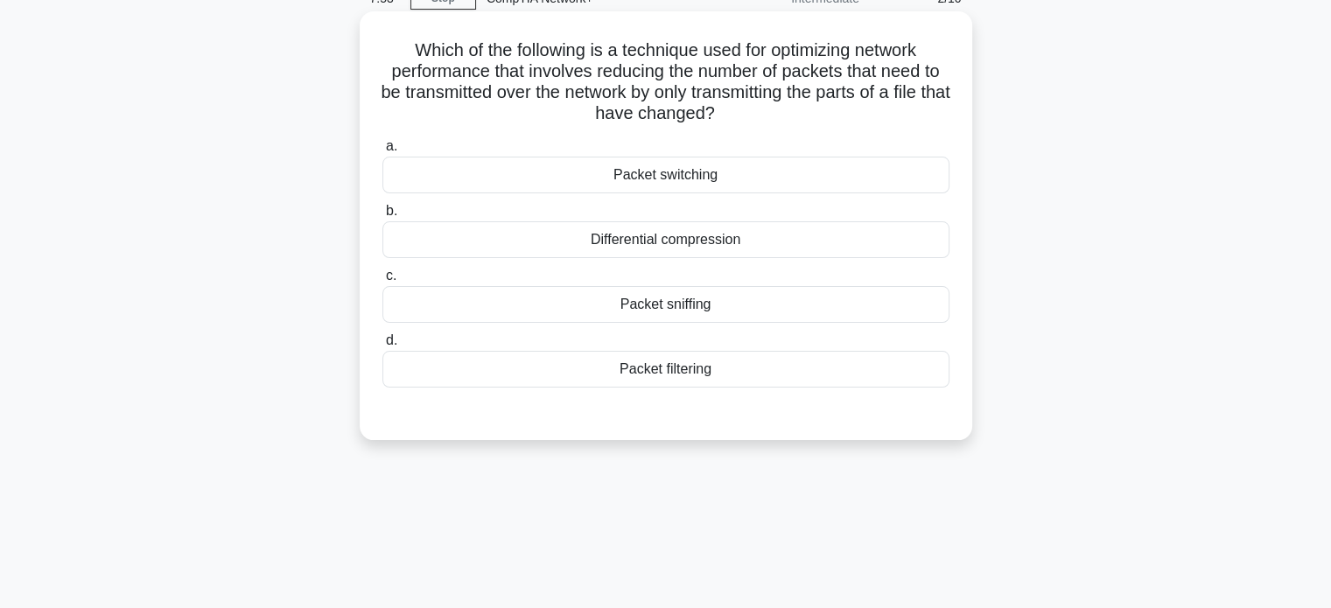
scroll to position [88, 0]
click at [698, 367] on div "Packet filtering" at bounding box center [666, 368] width 567 height 37
click at [383, 346] on input "d. Packet filtering" at bounding box center [383, 339] width 0 height 11
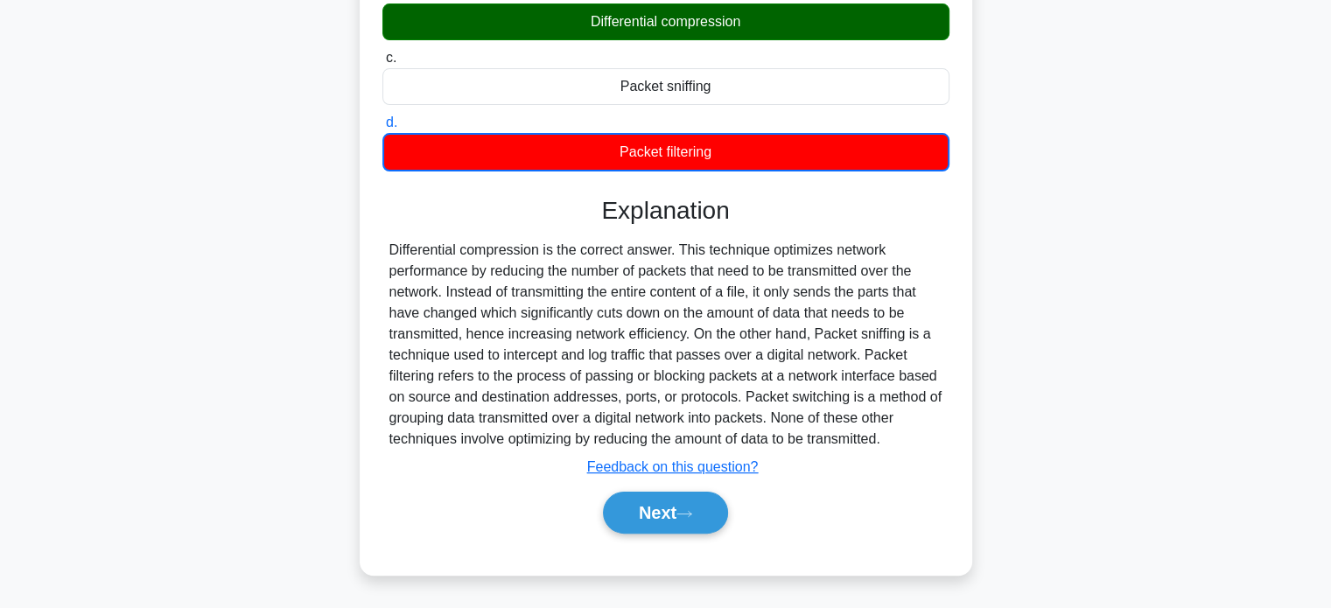
scroll to position [337, 0]
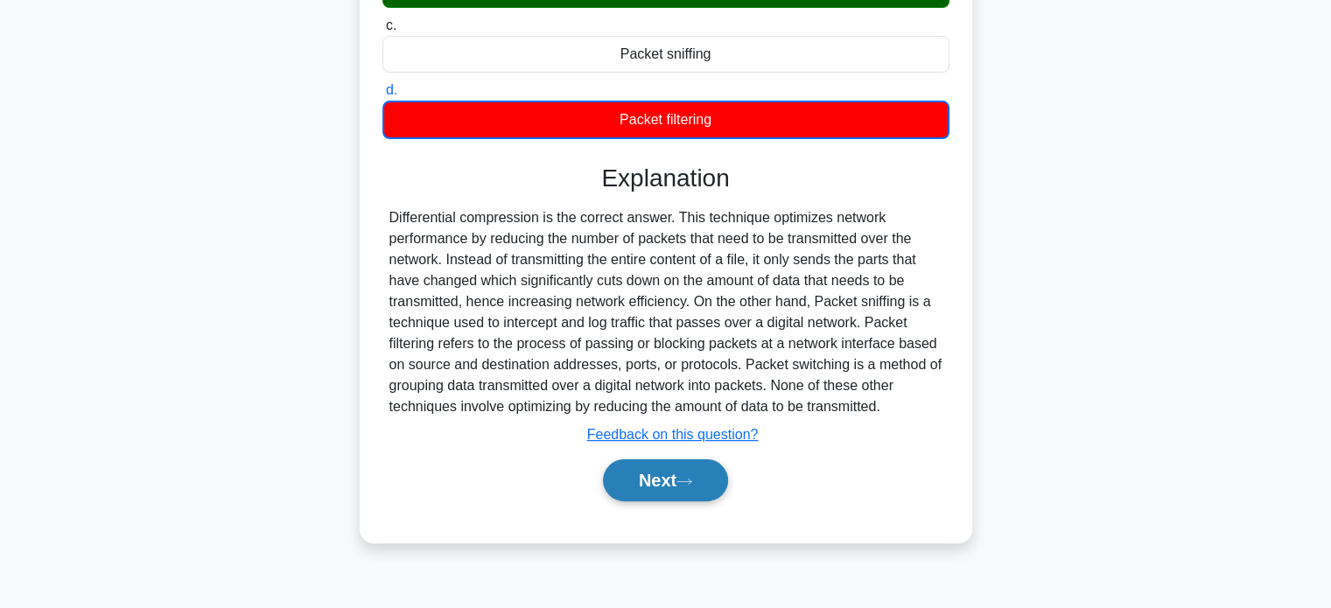
click at [692, 479] on icon at bounding box center [685, 482] width 16 height 10
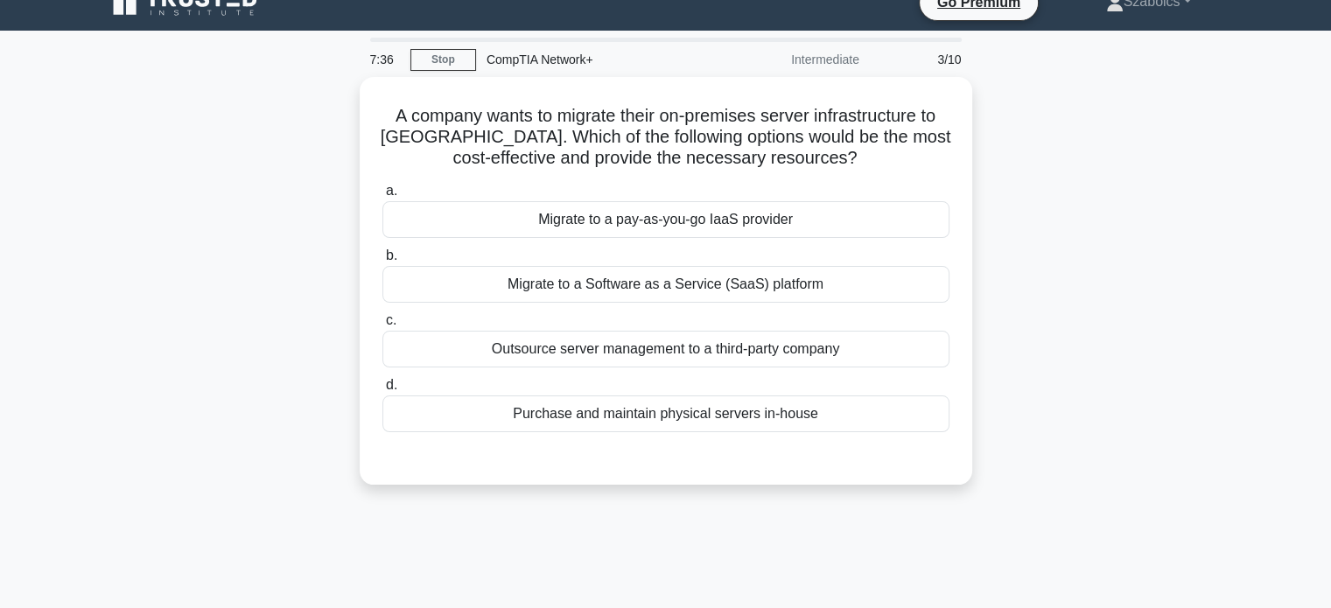
scroll to position [0, 0]
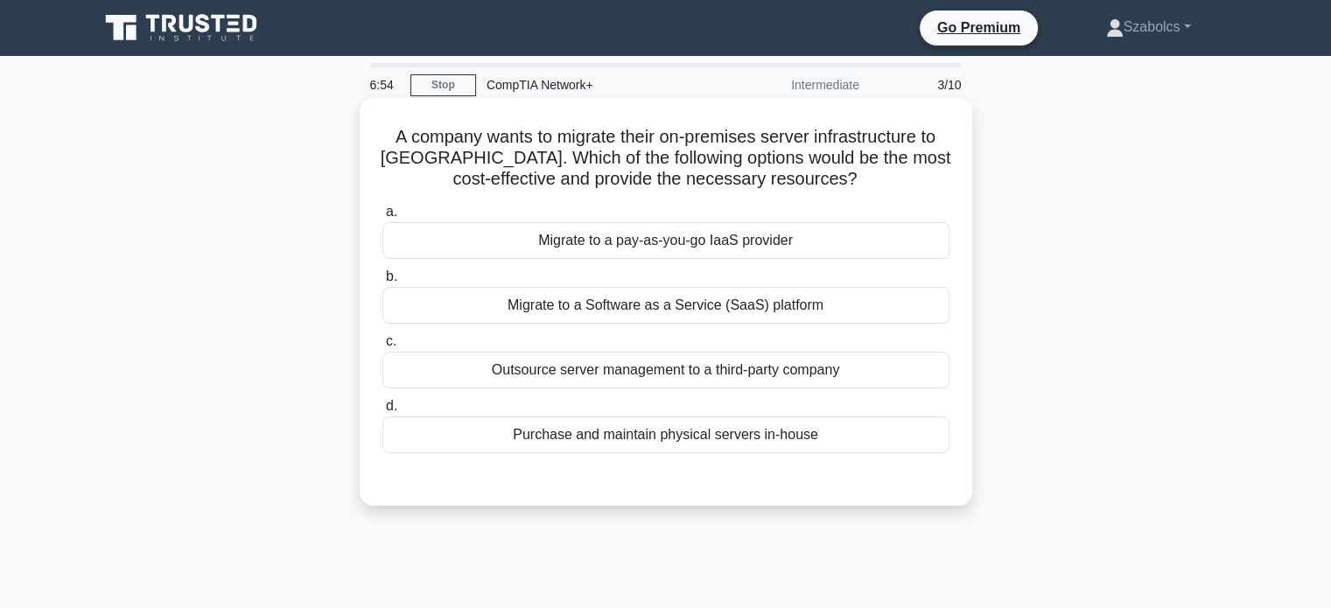
click at [754, 237] on div "Migrate to a pay-as-you-go IaaS provider" at bounding box center [666, 240] width 567 height 37
click at [383, 218] on input "a. Migrate to a pay-as-you-go IaaS provider" at bounding box center [383, 212] width 0 height 11
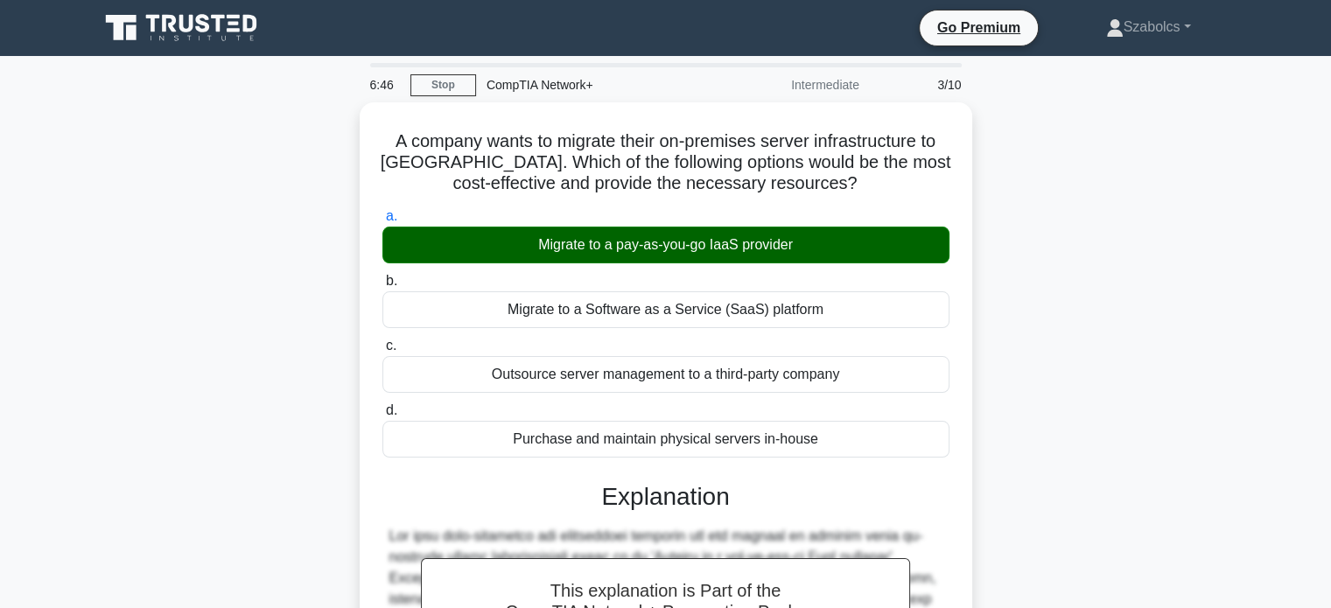
scroll to position [343, 0]
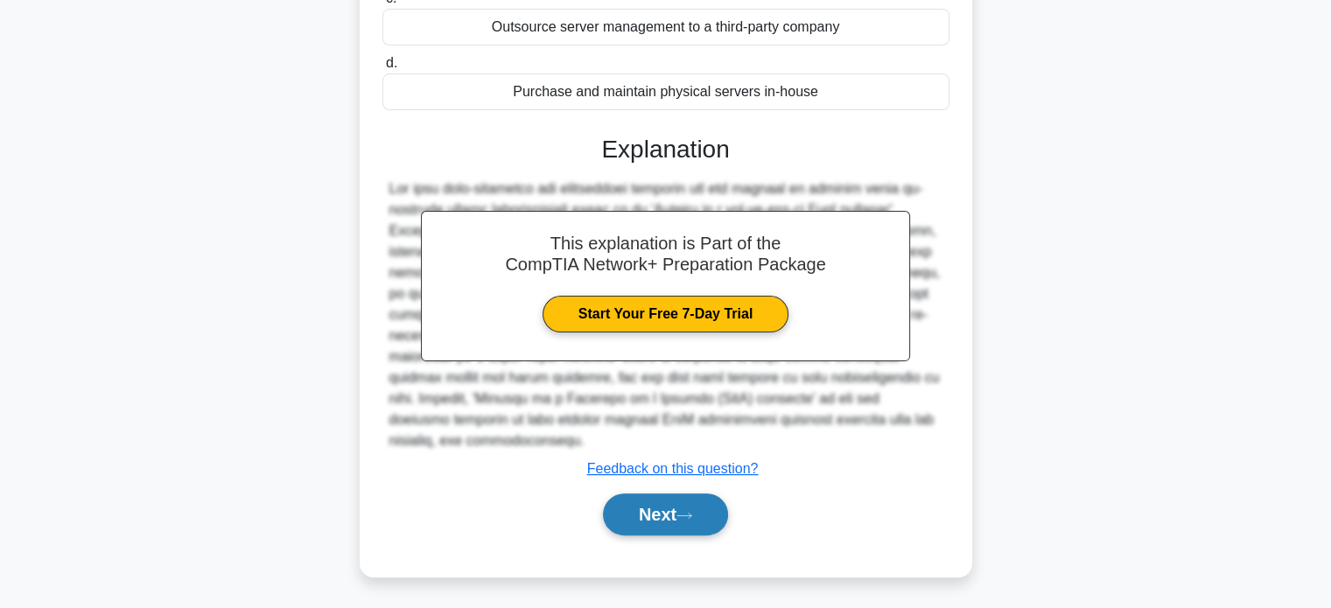
click at [702, 521] on button "Next" at bounding box center [665, 515] width 125 height 42
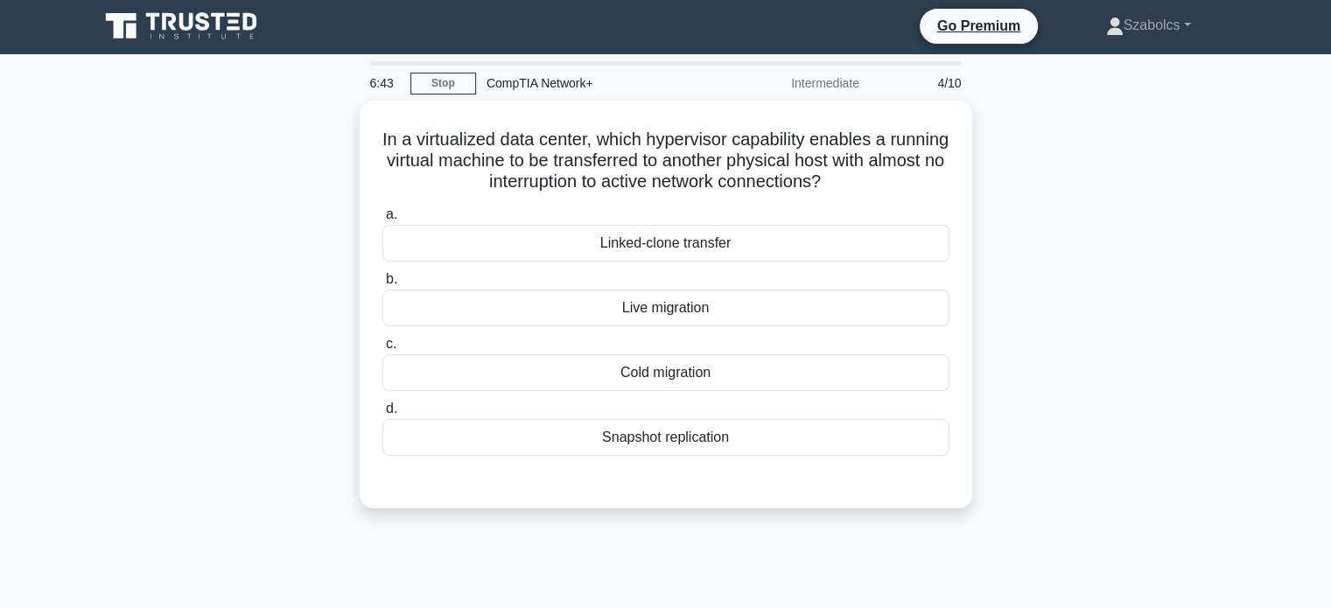
scroll to position [0, 0]
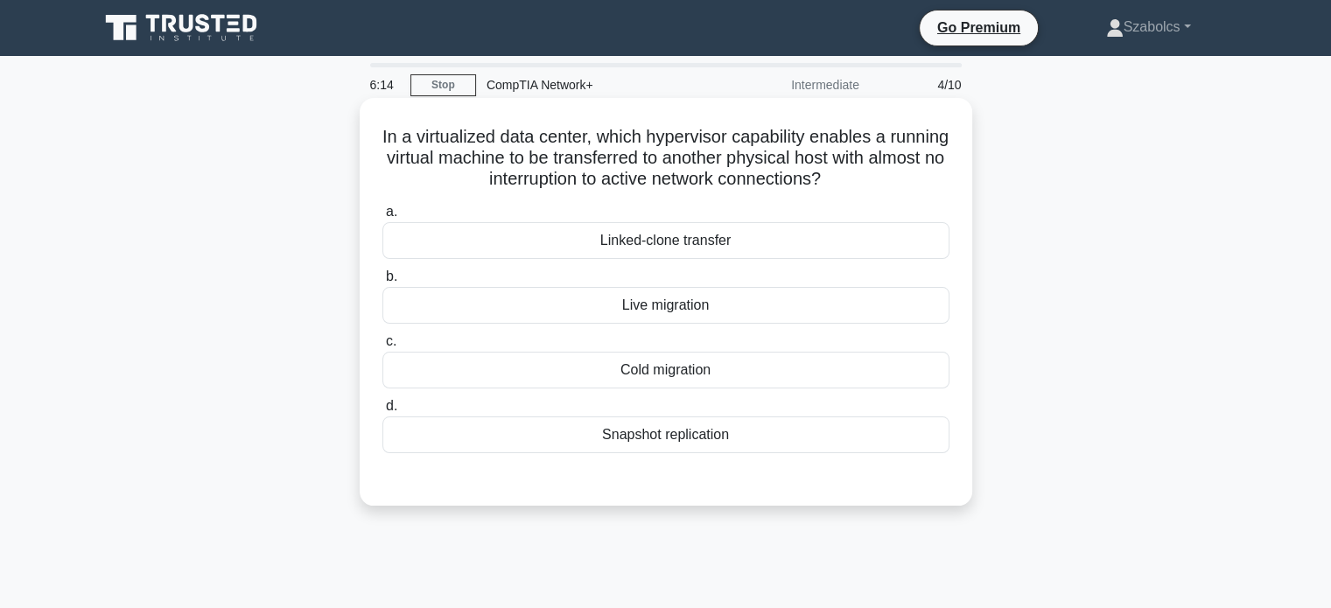
click at [725, 308] on div "Live migration" at bounding box center [666, 305] width 567 height 37
click at [383, 283] on input "b. Live migration" at bounding box center [383, 276] width 0 height 11
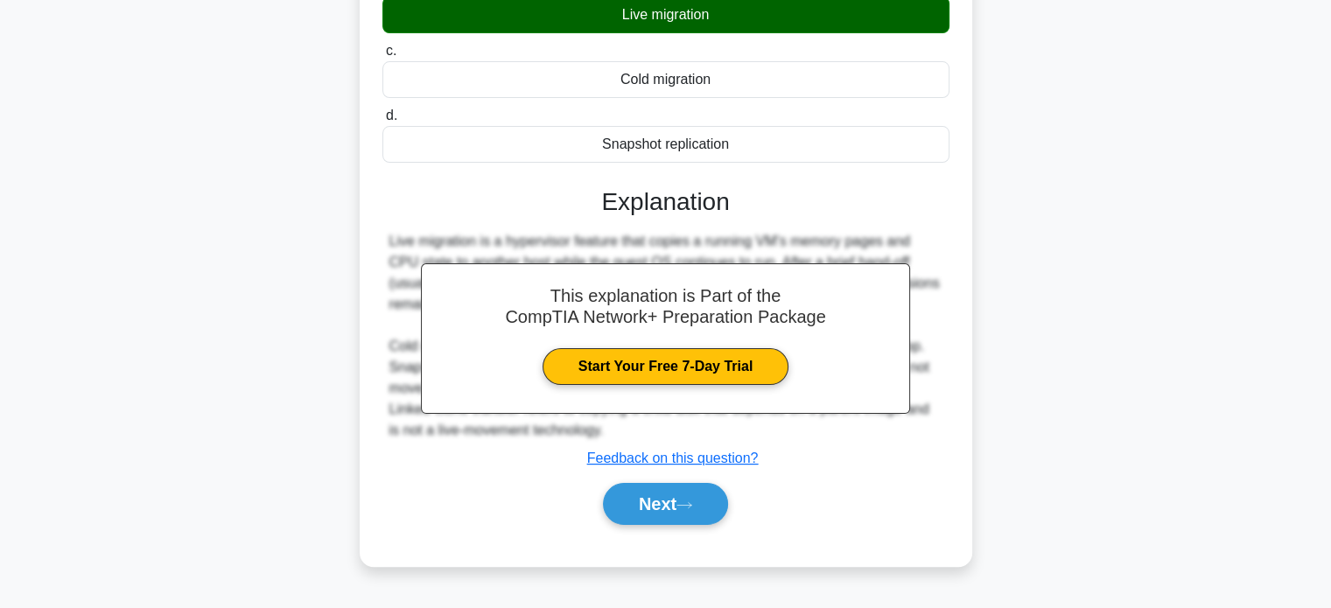
scroll to position [337, 0]
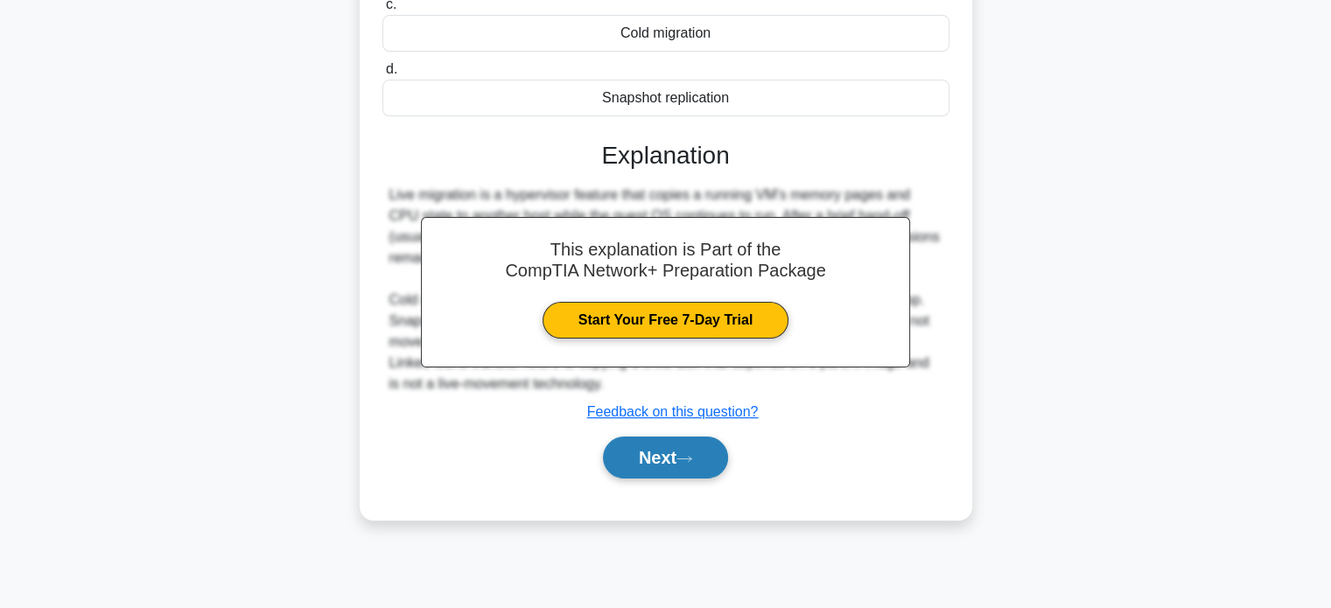
click at [683, 460] on button "Next" at bounding box center [665, 458] width 125 height 42
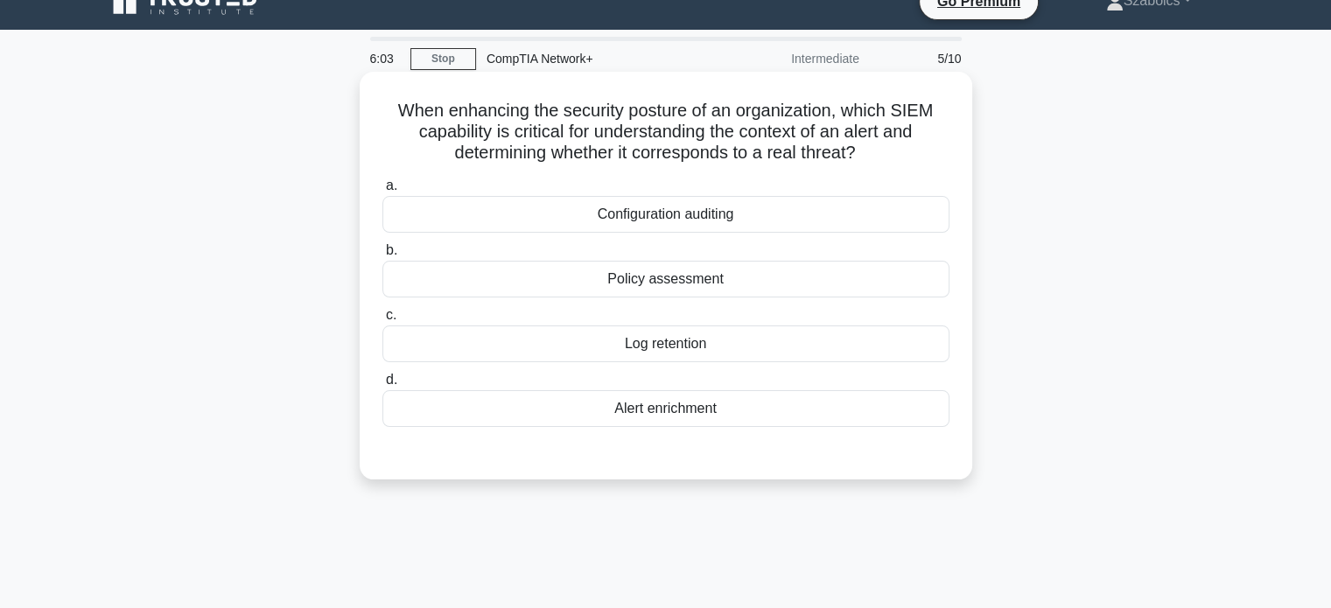
scroll to position [0, 0]
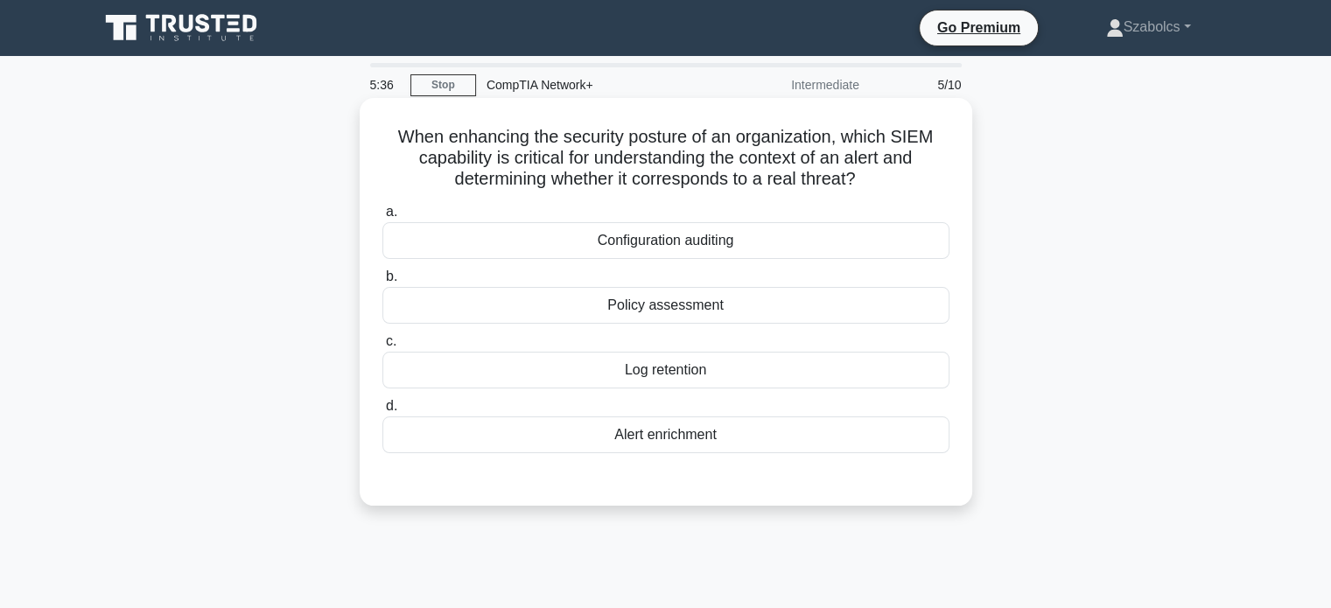
click at [676, 384] on div "Log retention" at bounding box center [666, 370] width 567 height 37
click at [383, 348] on input "c. Log retention" at bounding box center [383, 341] width 0 height 11
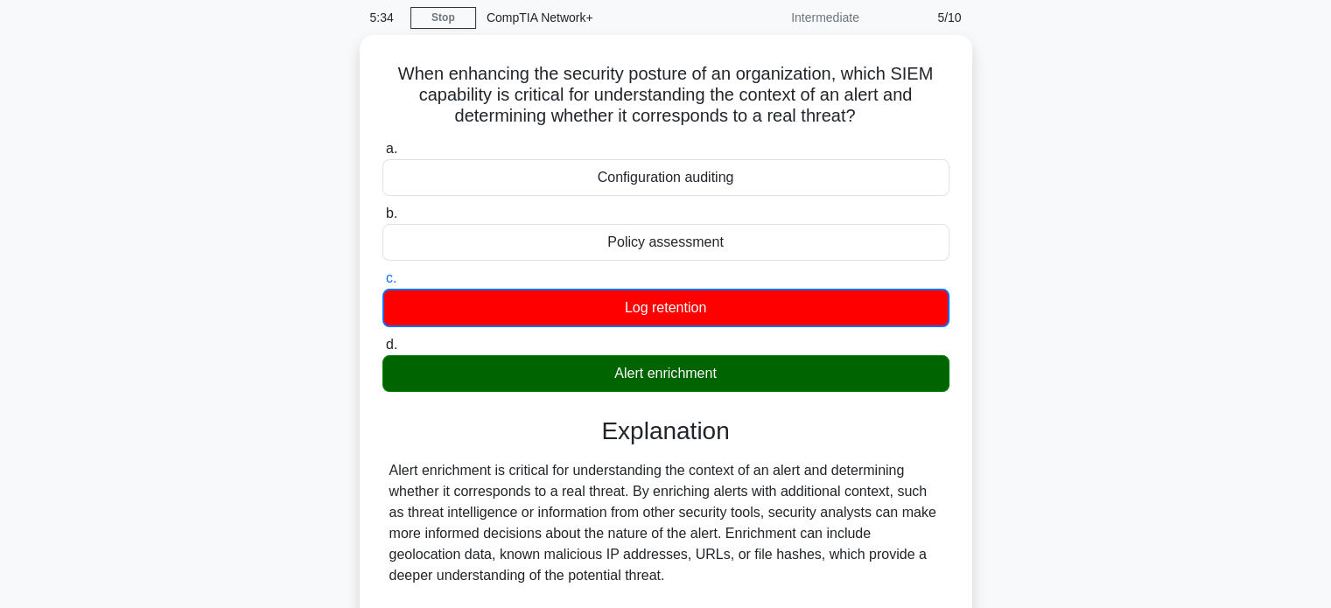
scroll to position [345, 0]
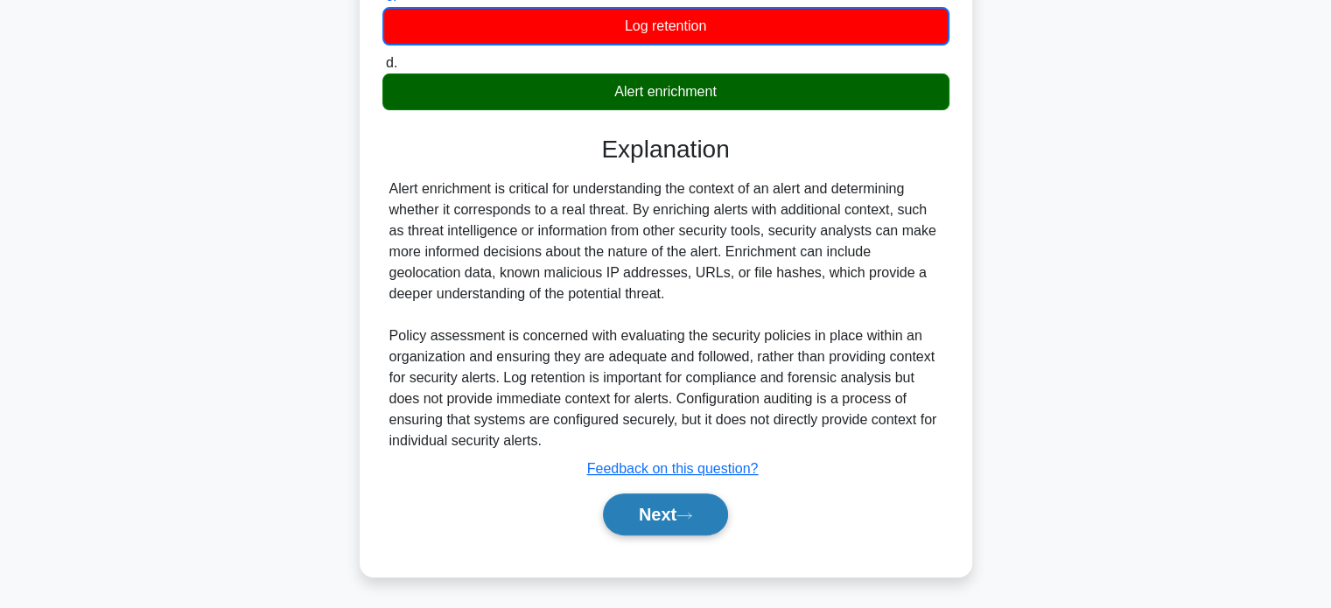
click at [664, 509] on button "Next" at bounding box center [665, 515] width 125 height 42
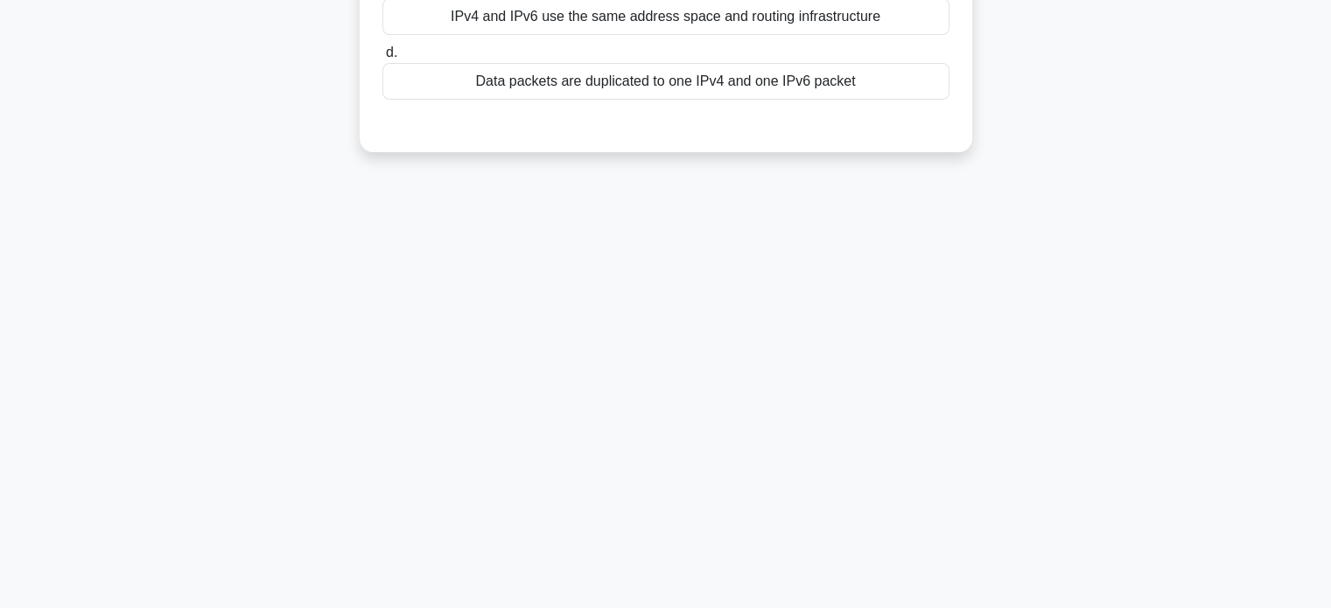
scroll to position [74, 0]
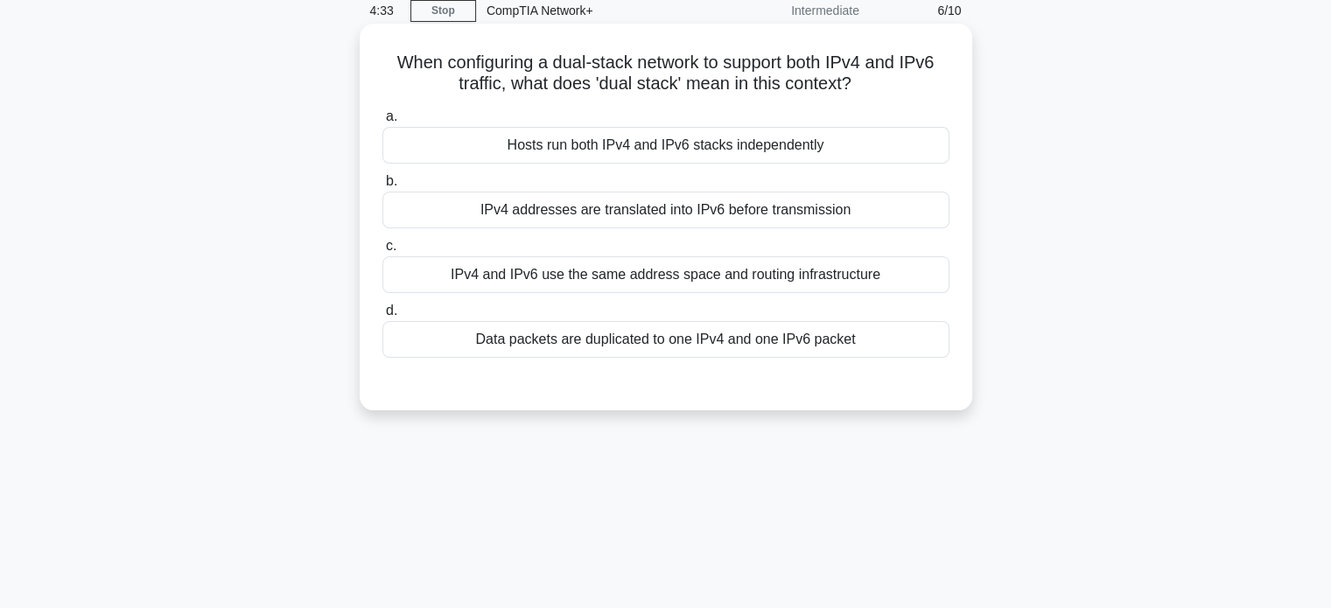
click at [773, 147] on div "Hosts run both IPv4 and IPv6 stacks independently" at bounding box center [666, 145] width 567 height 37
click at [383, 123] on input "a. Hosts run both IPv4 and IPv6 stacks independently" at bounding box center [383, 116] width 0 height 11
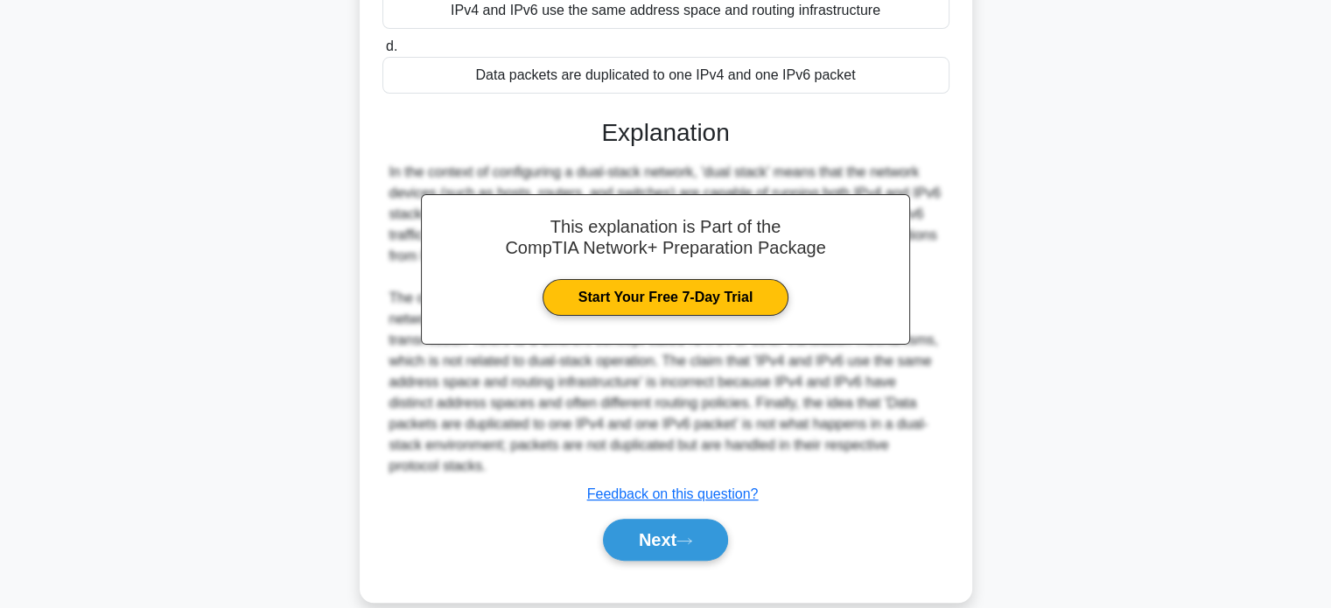
scroll to position [364, 0]
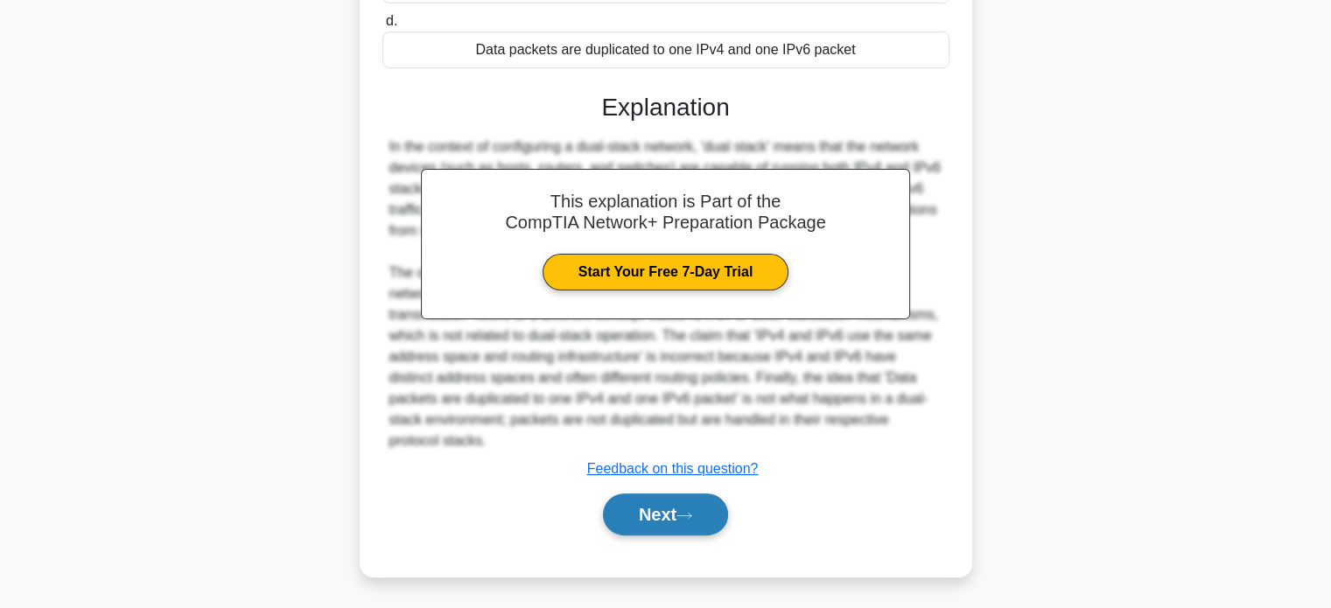
click at [670, 505] on button "Next" at bounding box center [665, 515] width 125 height 42
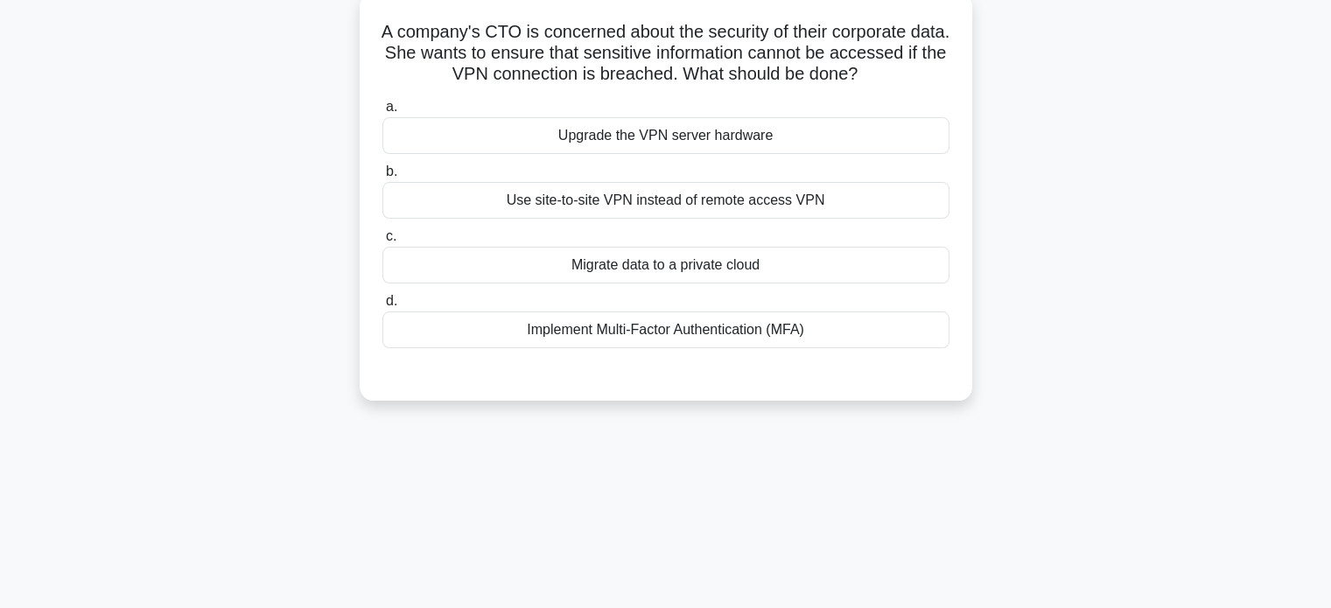
scroll to position [74, 0]
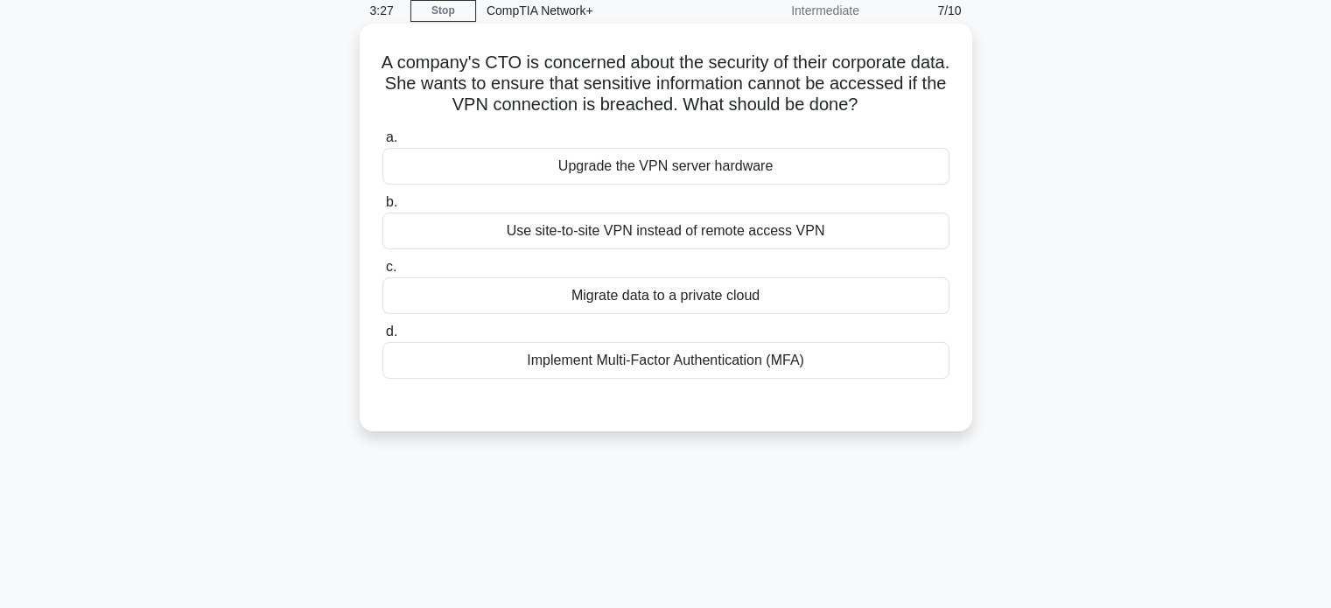
click at [711, 292] on div "Migrate data to a private cloud" at bounding box center [666, 295] width 567 height 37
click at [383, 273] on input "c. Migrate data to a private cloud" at bounding box center [383, 267] width 0 height 11
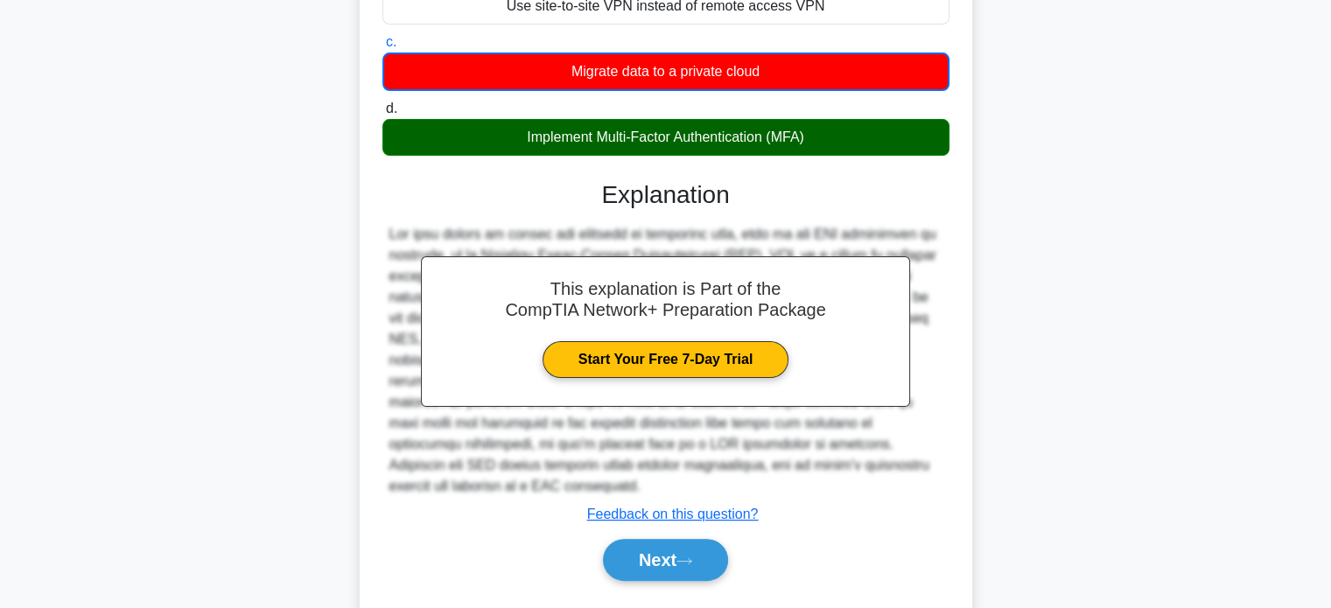
scroll to position [345, 0]
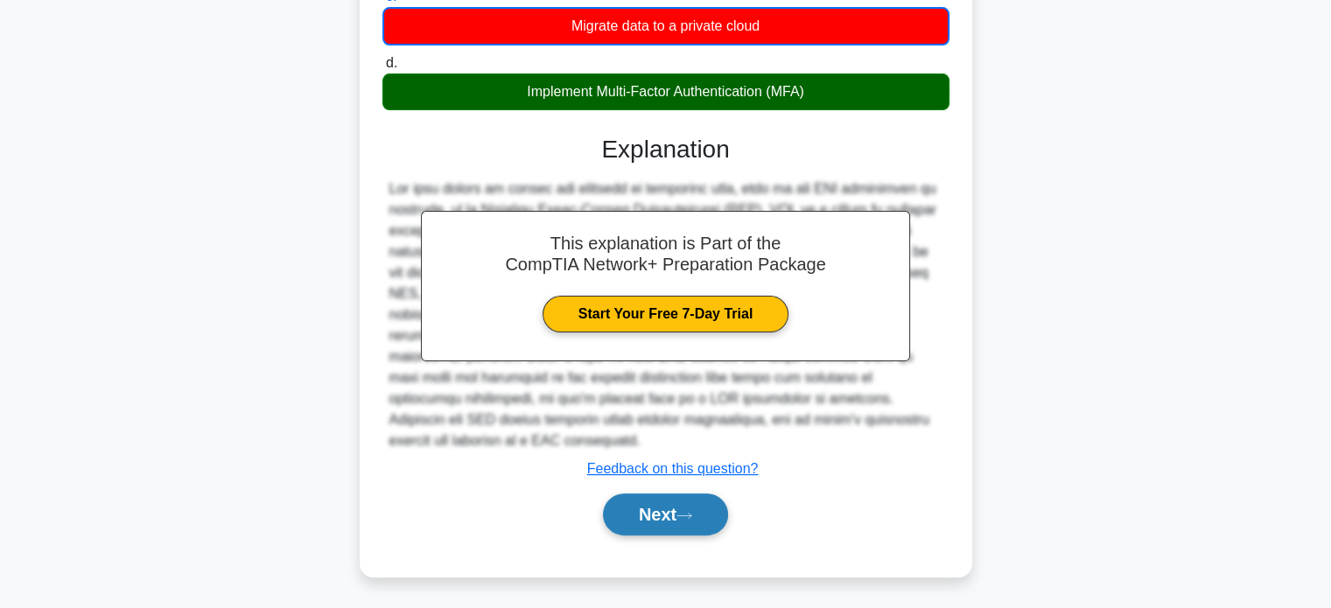
click at [671, 507] on button "Next" at bounding box center [665, 515] width 125 height 42
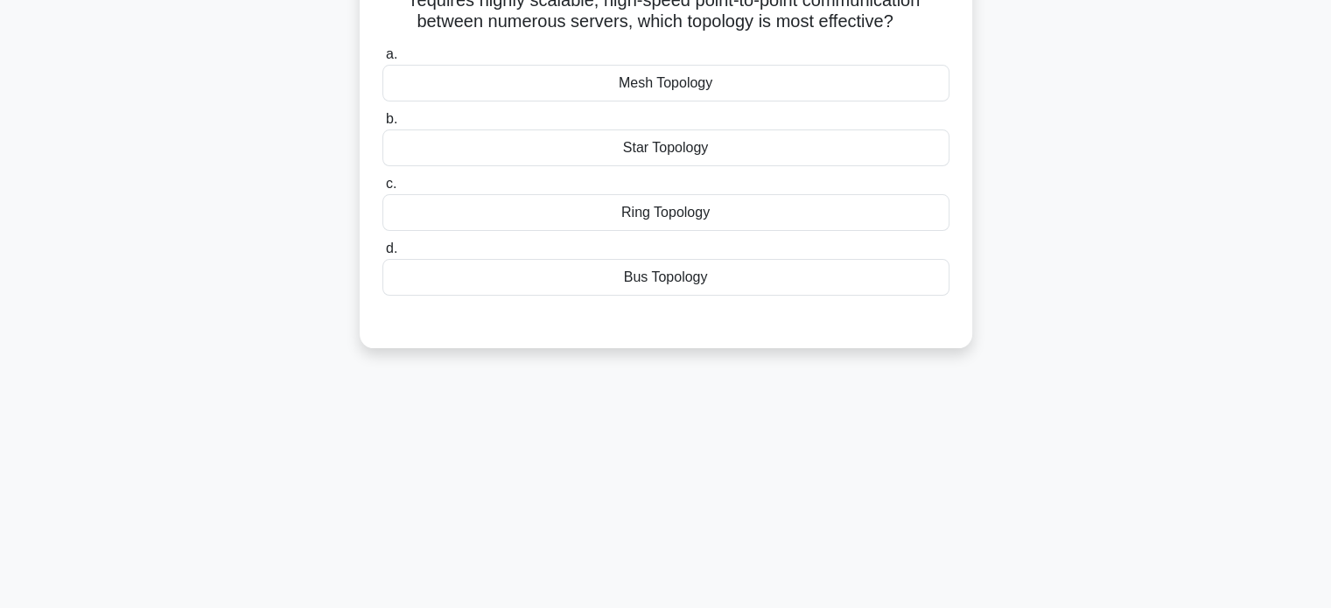
scroll to position [0, 0]
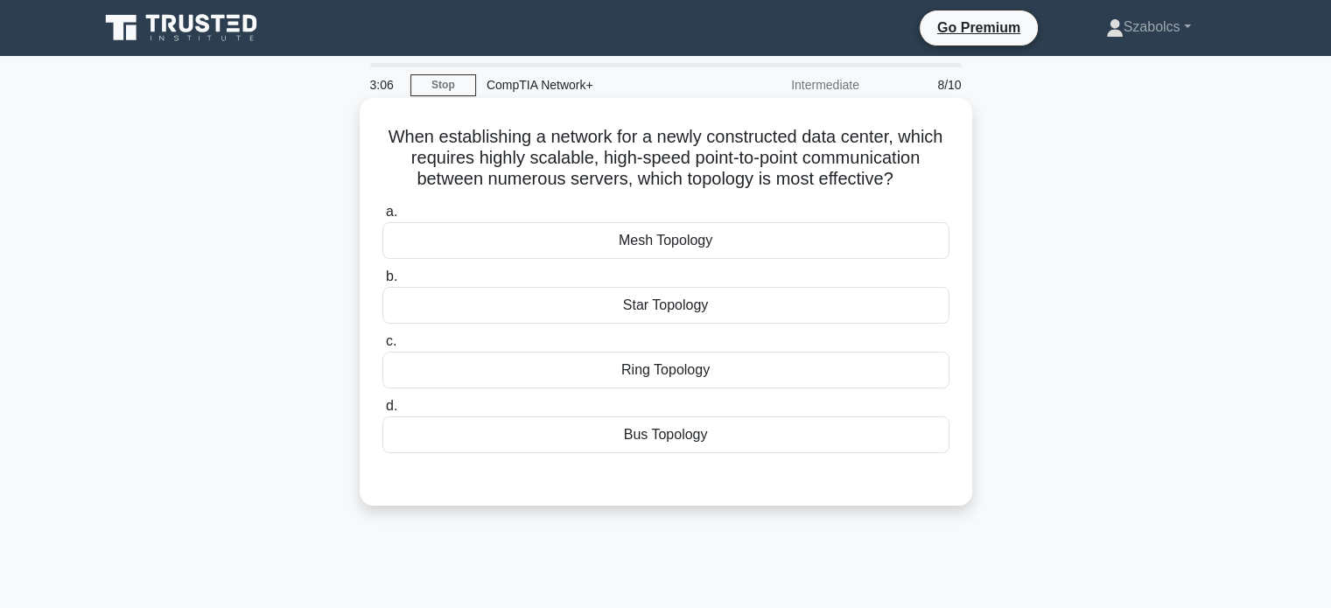
drag, startPoint x: 378, startPoint y: 137, endPoint x: 937, endPoint y: 173, distance: 559.6
click at [937, 173] on div "When establishing a network for a newly constructed data center, which requires…" at bounding box center [666, 302] width 599 height 394
copy h5 "When establishing a network for a newly constructed data center, which requires…"
click at [673, 302] on div "Star Topology" at bounding box center [666, 305] width 567 height 37
click at [383, 283] on input "b. Star Topology" at bounding box center [383, 276] width 0 height 11
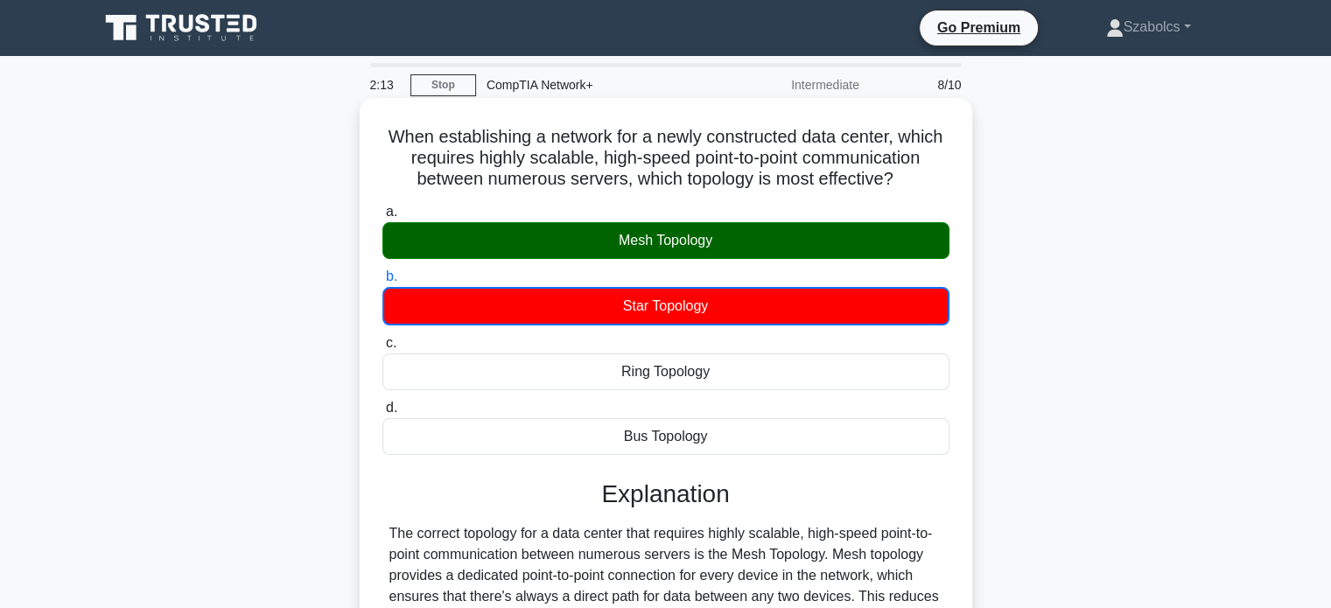
click at [688, 248] on div "Mesh Topology" at bounding box center [666, 240] width 567 height 37
click at [383, 218] on input "a. Mesh Topology" at bounding box center [383, 212] width 0 height 11
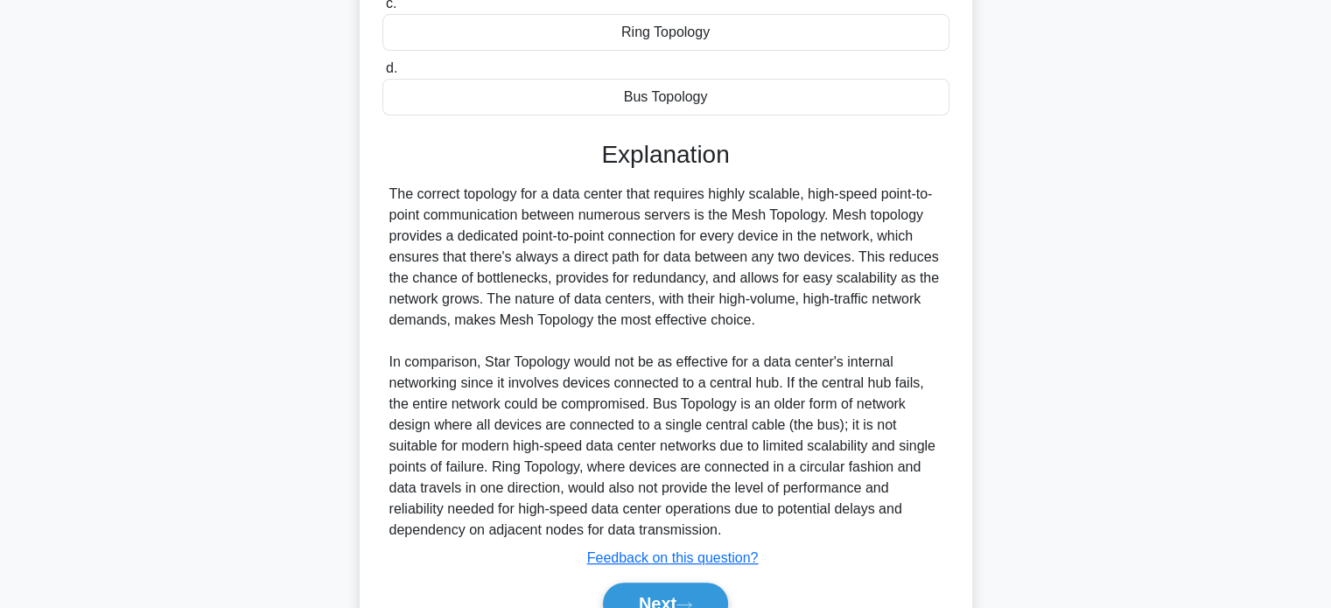
scroll to position [427, 0]
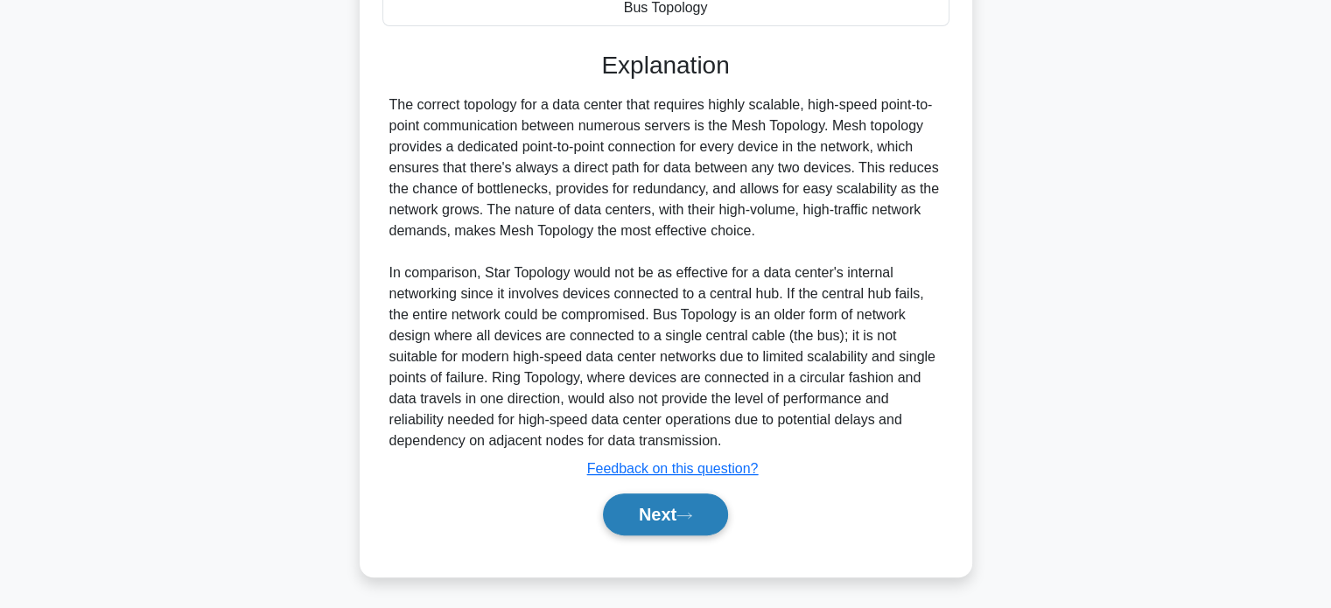
click at [696, 522] on button "Next" at bounding box center [665, 515] width 125 height 42
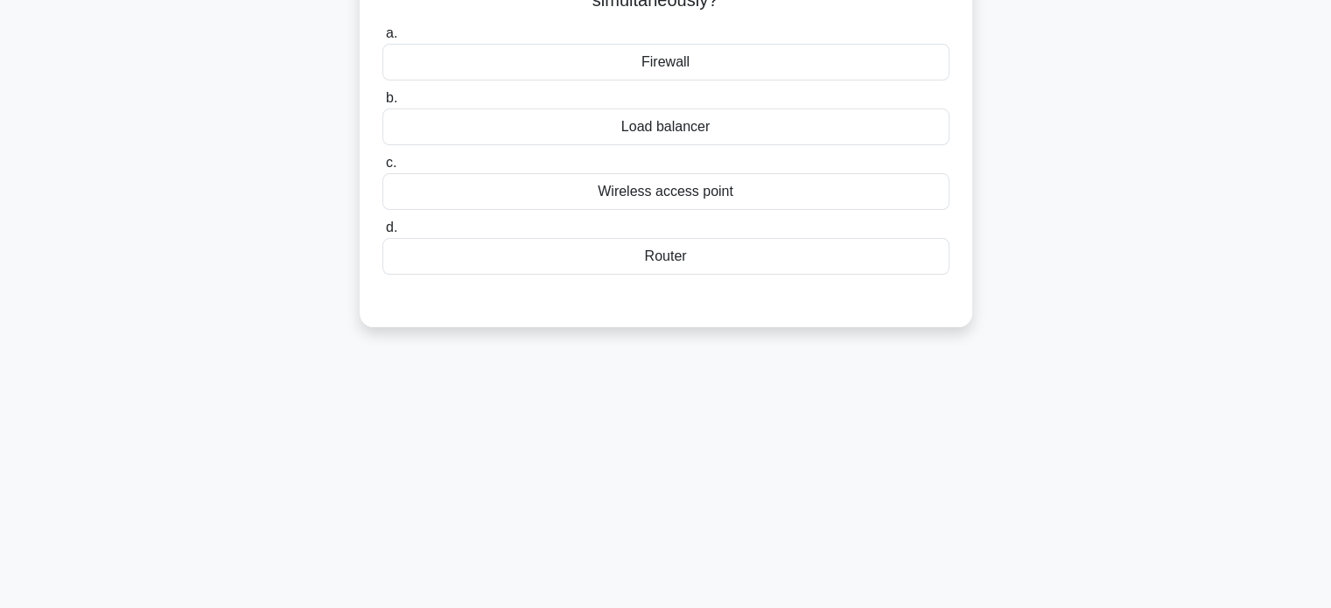
scroll to position [74, 0]
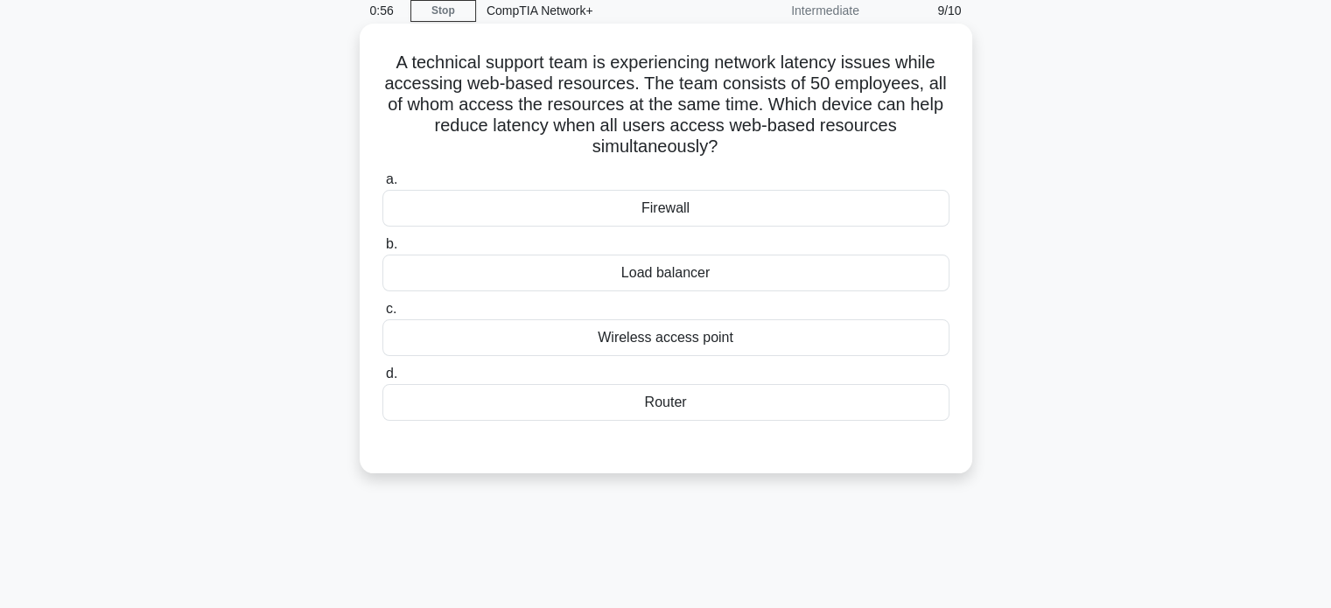
click at [675, 403] on div "Router" at bounding box center [666, 402] width 567 height 37
click at [383, 380] on input "d. Router" at bounding box center [383, 374] width 0 height 11
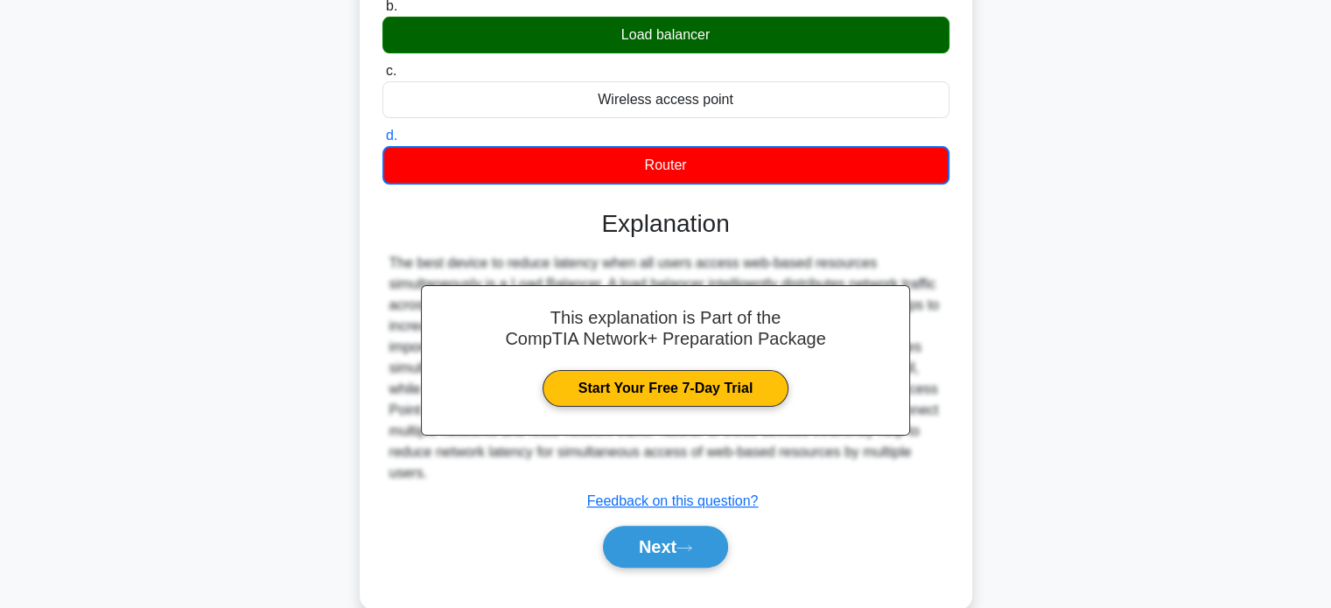
scroll to position [345, 0]
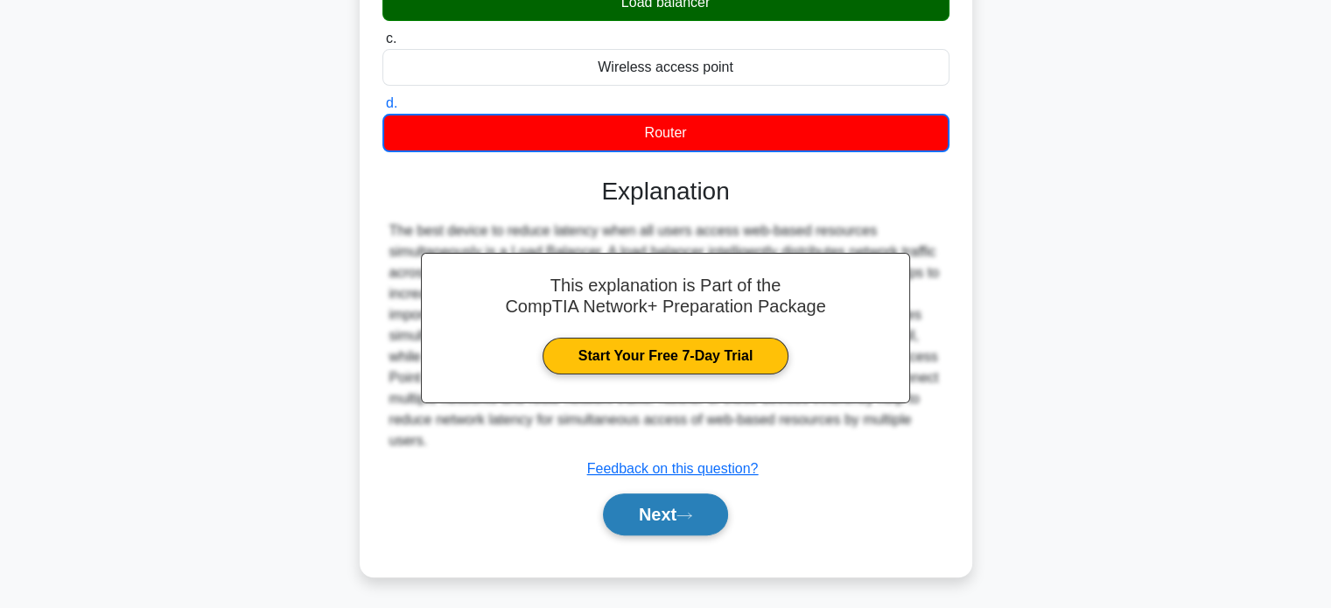
click at [669, 518] on button "Next" at bounding box center [665, 515] width 125 height 42
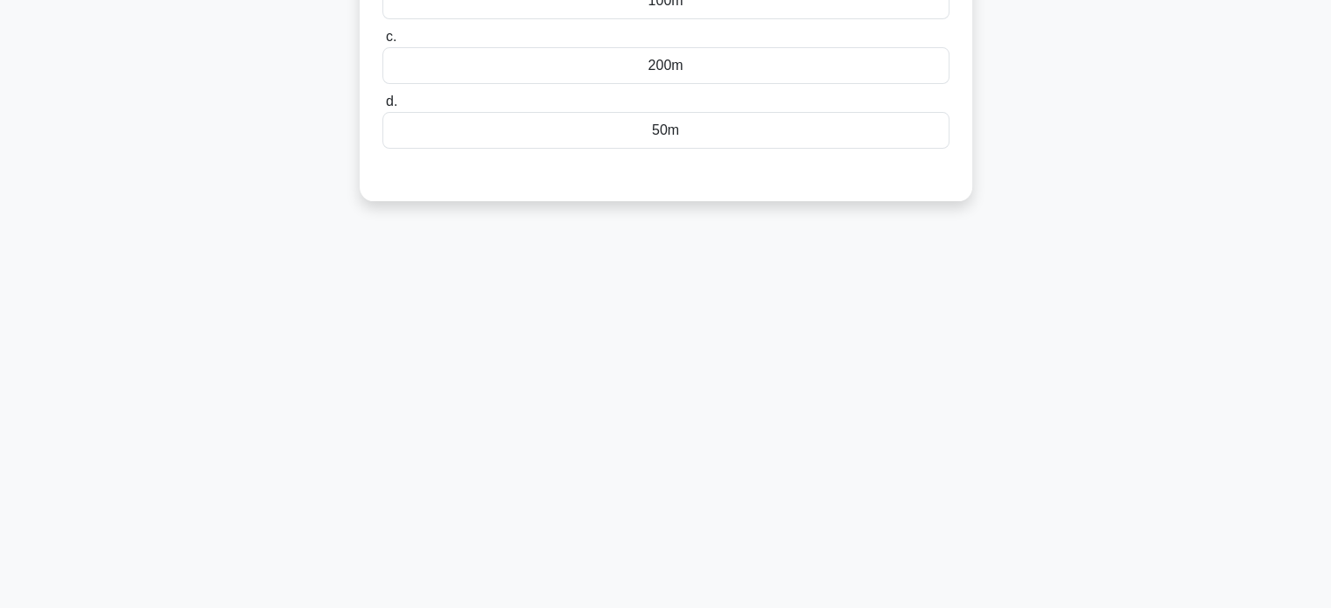
scroll to position [0, 0]
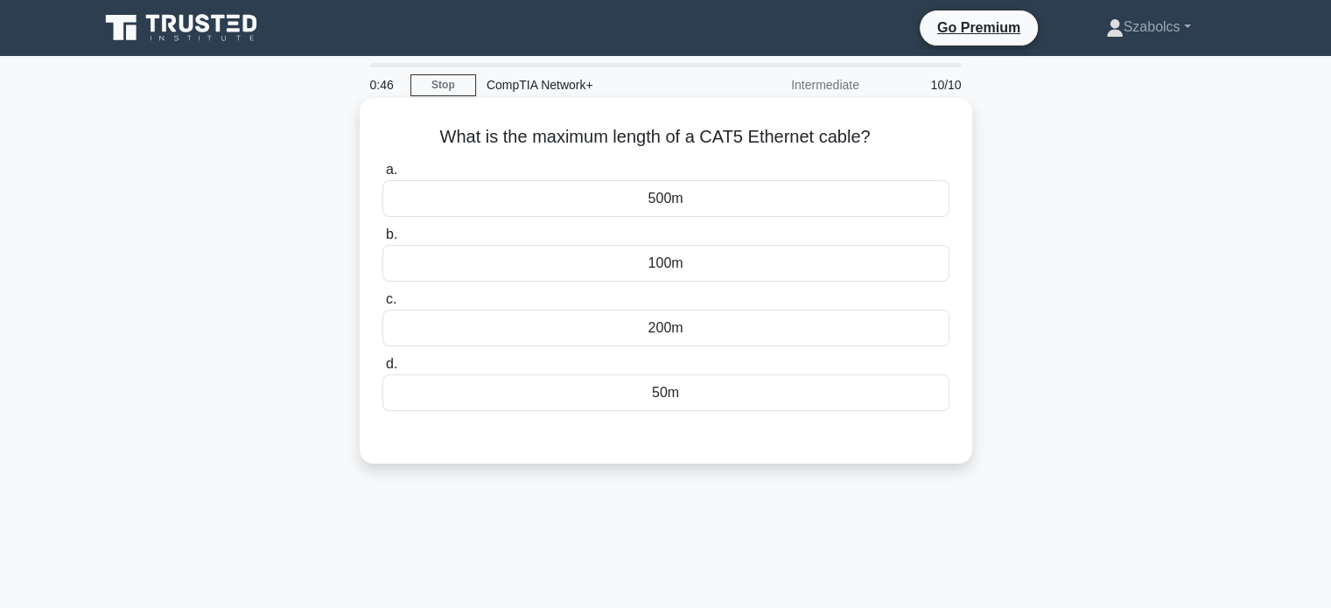
click at [679, 401] on div "50m" at bounding box center [666, 393] width 567 height 37
click at [383, 370] on input "d. 50m" at bounding box center [383, 364] width 0 height 11
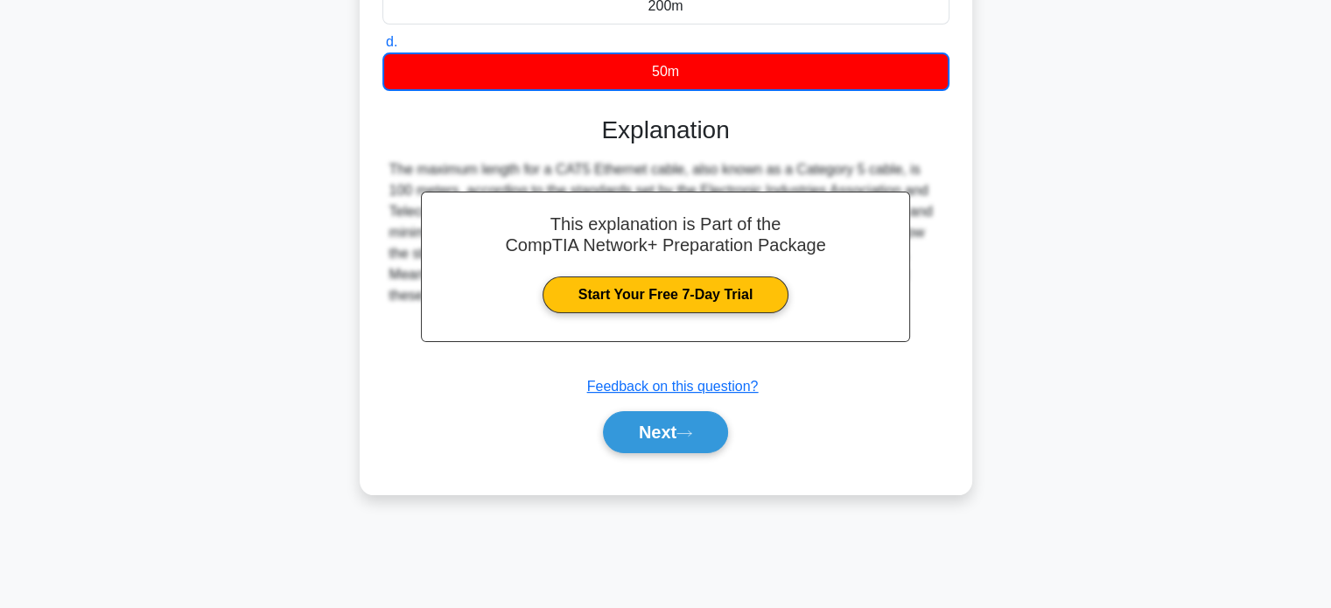
scroll to position [337, 0]
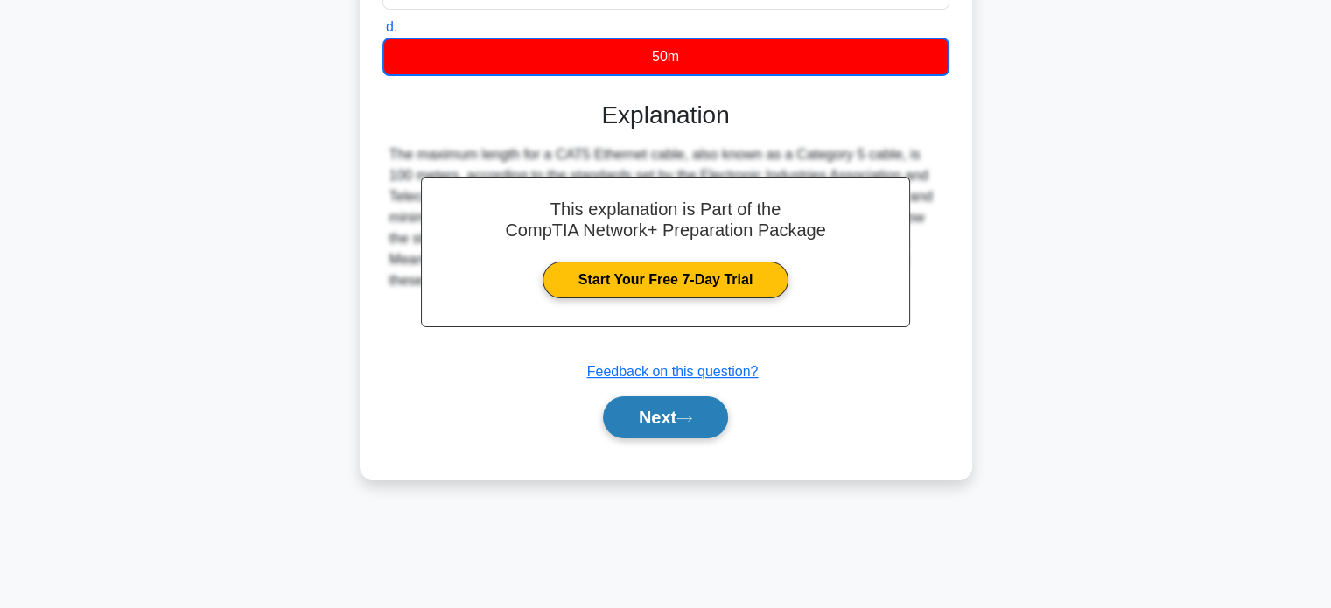
click at [669, 413] on button "Next" at bounding box center [665, 418] width 125 height 42
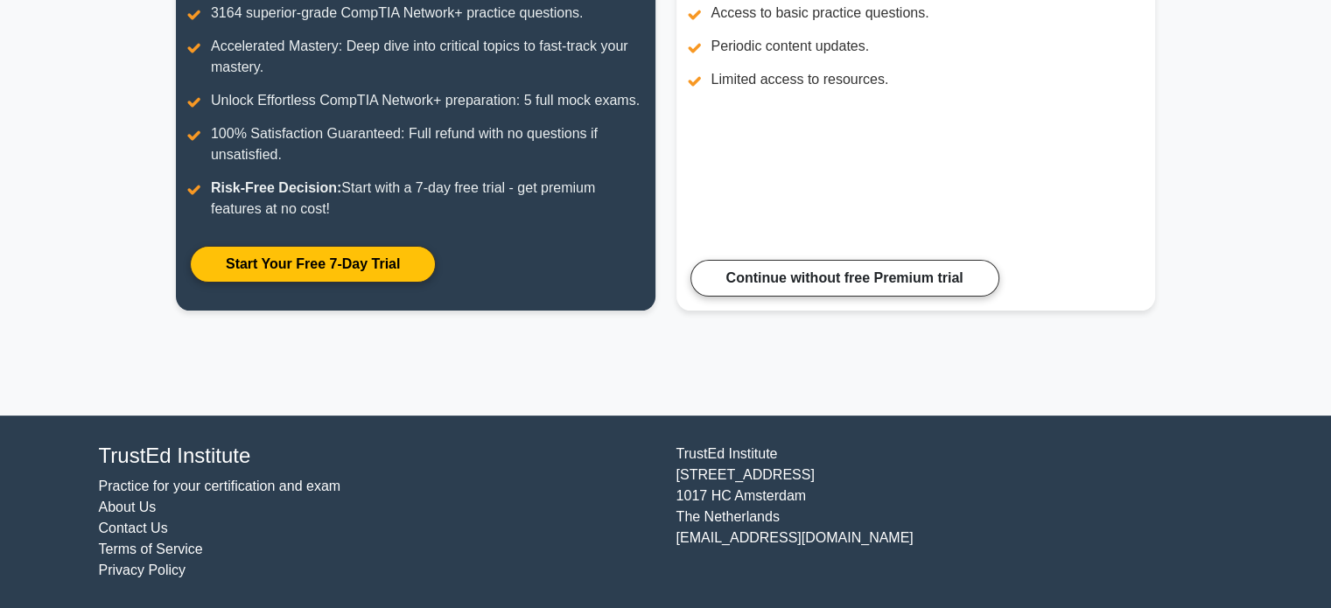
scroll to position [220, 0]
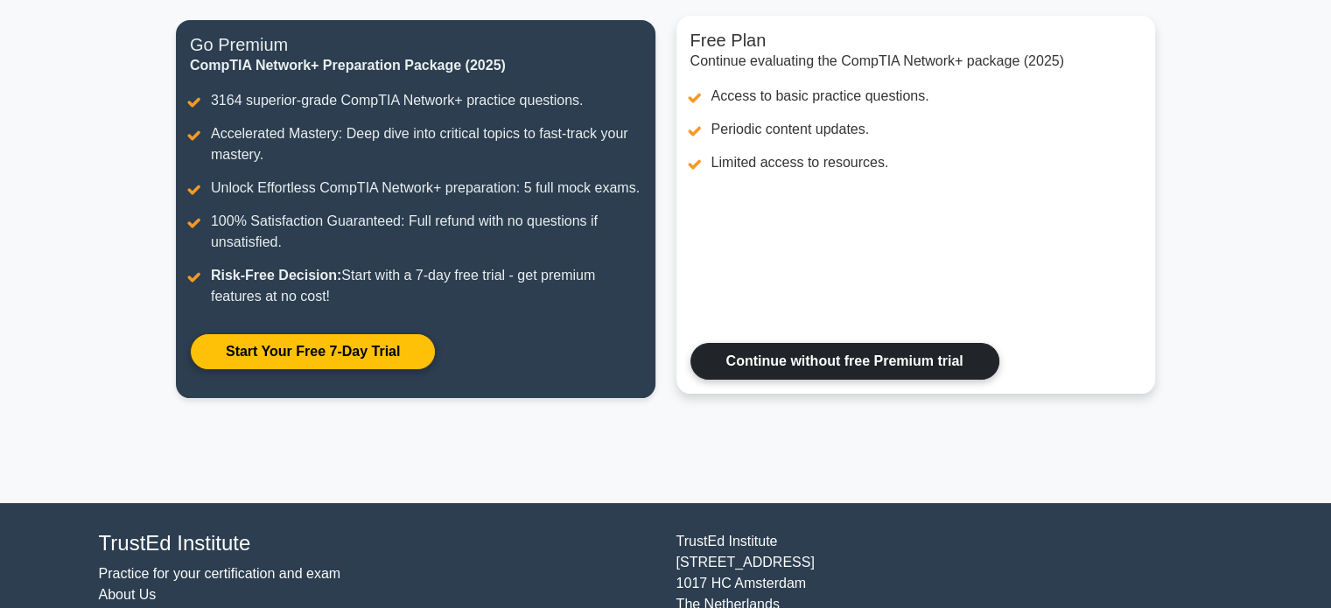
click at [916, 369] on link "Continue without free Premium trial" at bounding box center [845, 361] width 309 height 37
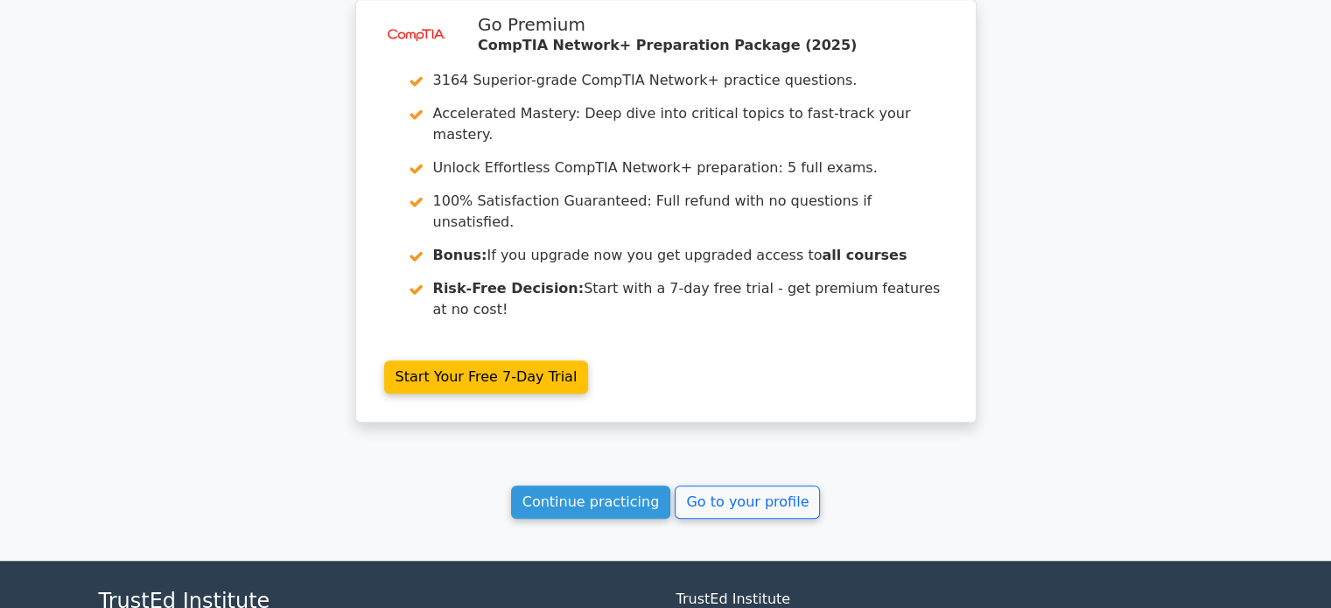
scroll to position [1467, 0]
